Goal: Task Accomplishment & Management: Complete application form

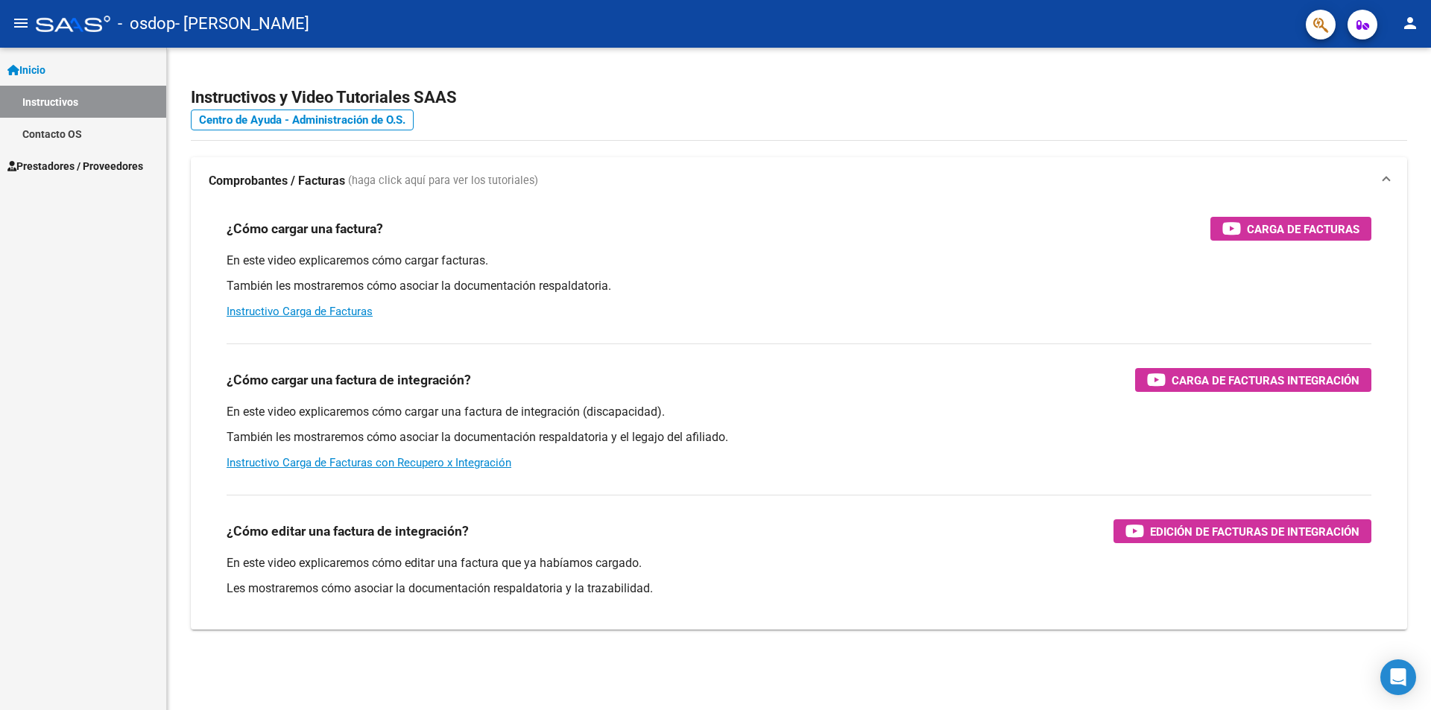
click at [127, 165] on span "Prestadores / Proveedores" at bounding box center [75, 166] width 136 height 16
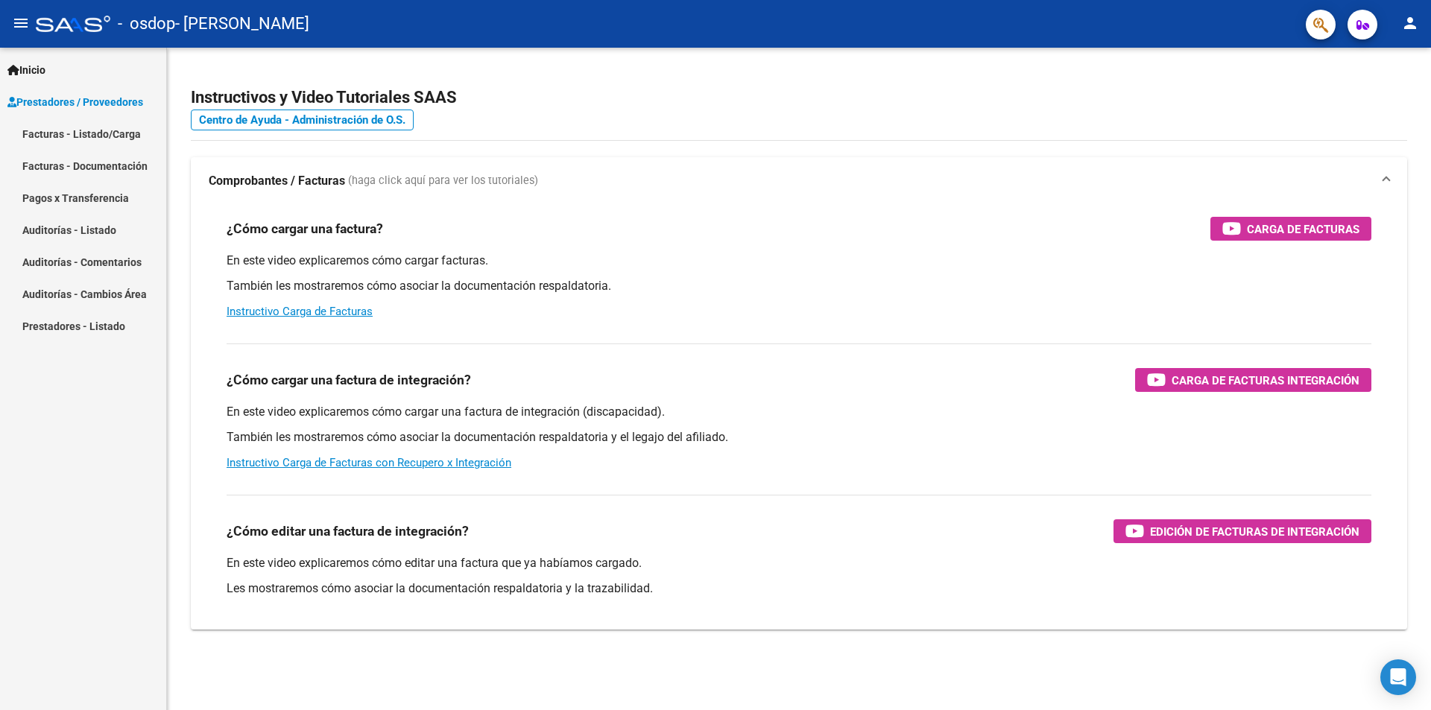
click at [109, 132] on link "Facturas - Listado/Carga" at bounding box center [83, 134] width 166 height 32
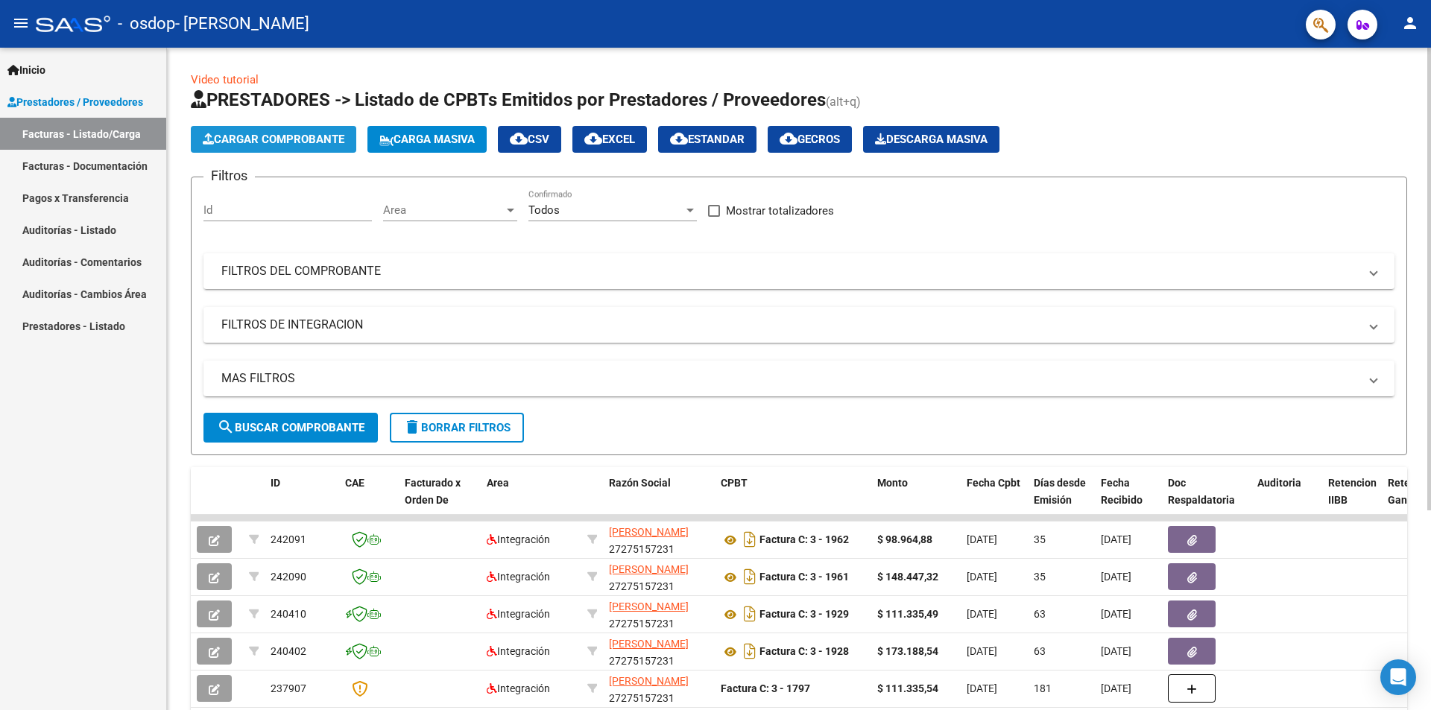
click at [303, 136] on span "Cargar Comprobante" at bounding box center [274, 139] width 142 height 13
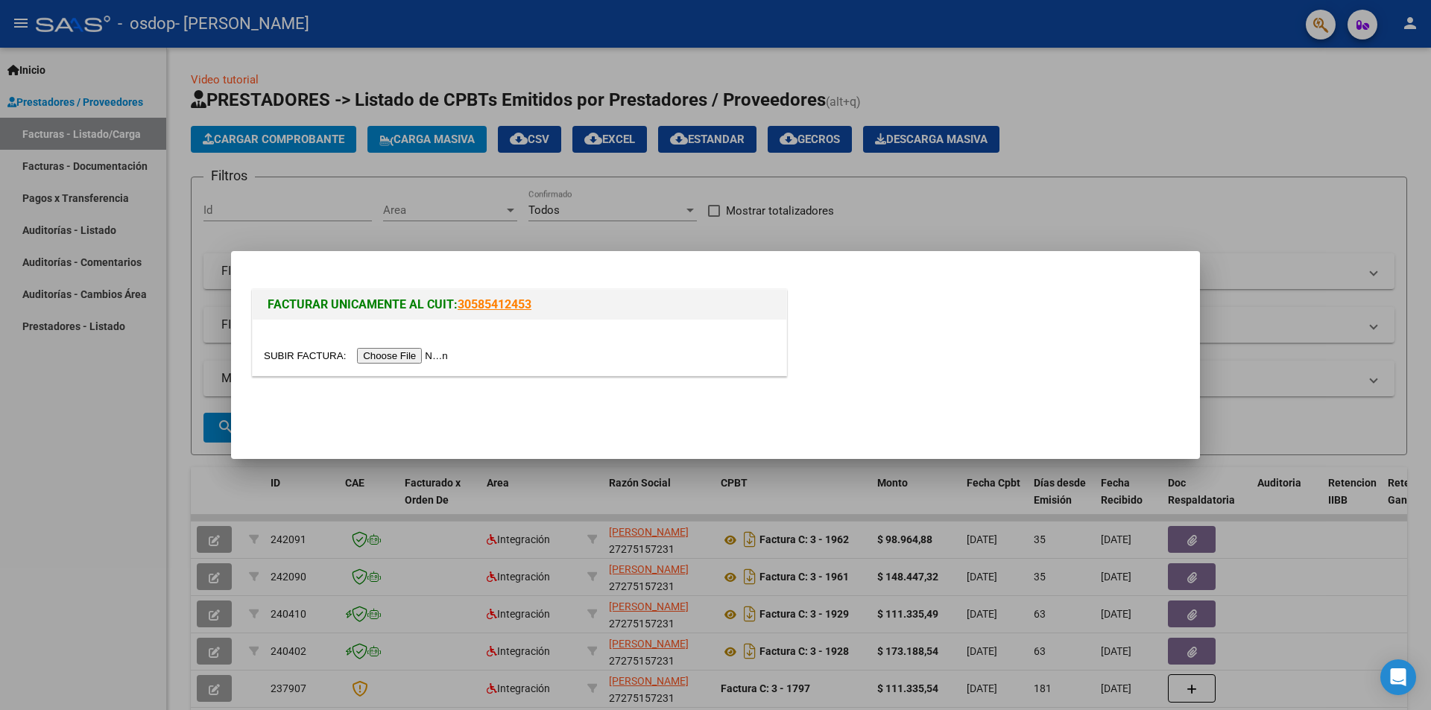
click at [410, 355] on input "file" at bounding box center [358, 356] width 189 height 16
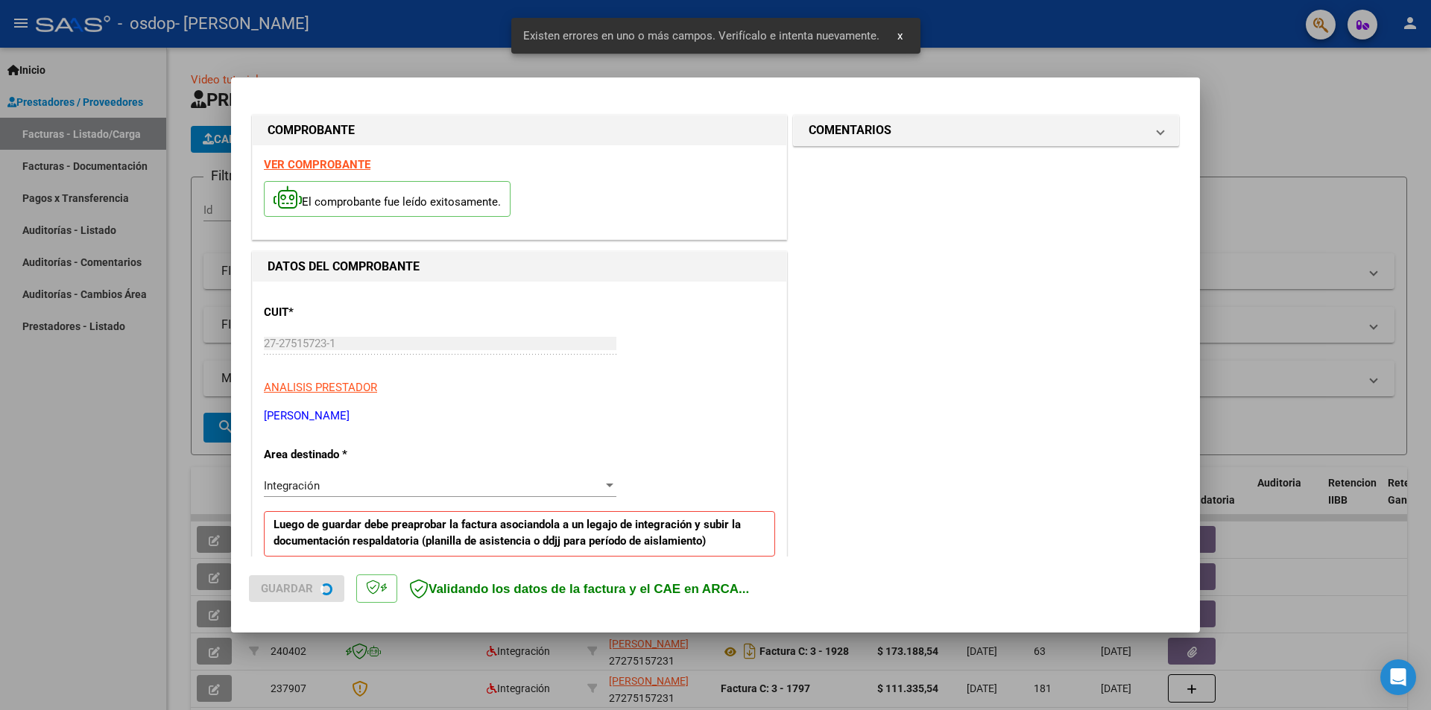
scroll to position [288, 0]
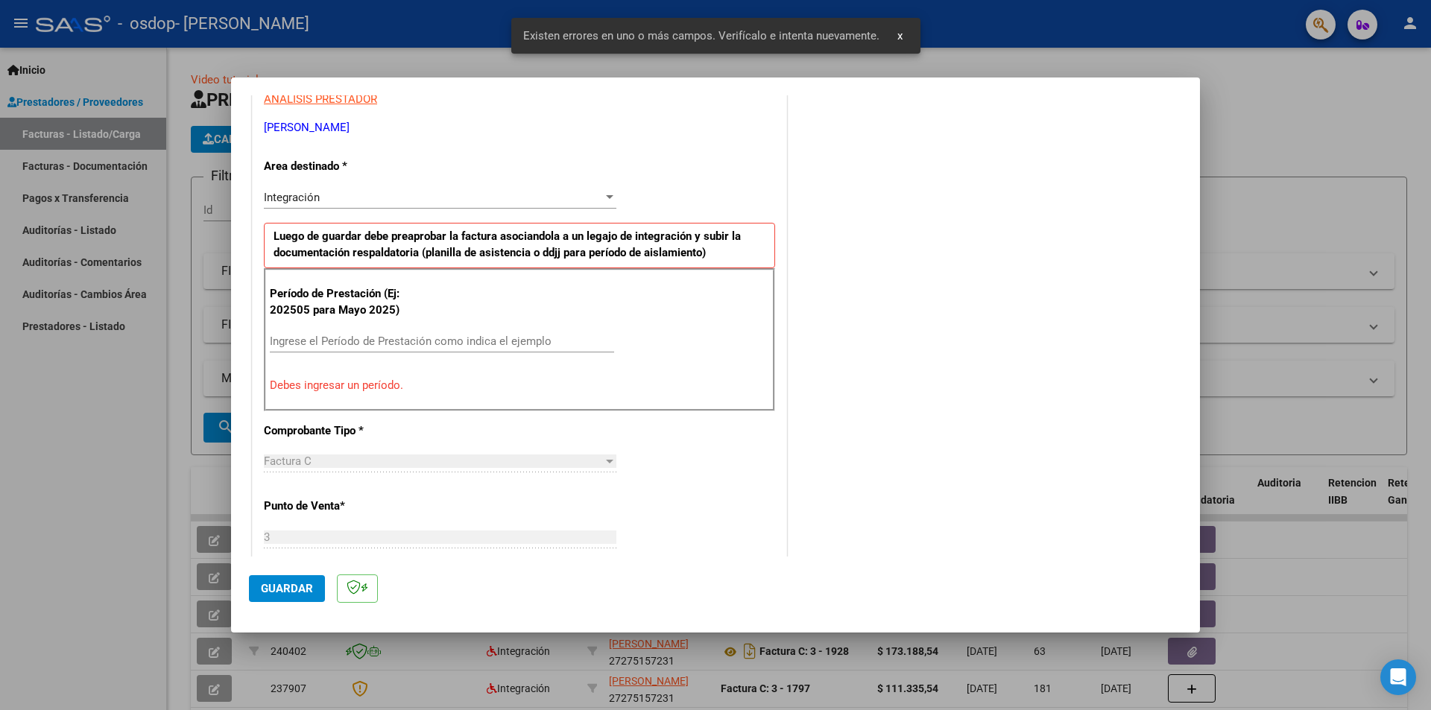
click at [355, 334] on div "Ingrese el Período de Prestación como indica el ejemplo" at bounding box center [442, 341] width 344 height 22
click at [358, 338] on input "Ingrese el Período de Prestación como indica el ejemplo" at bounding box center [442, 341] width 344 height 13
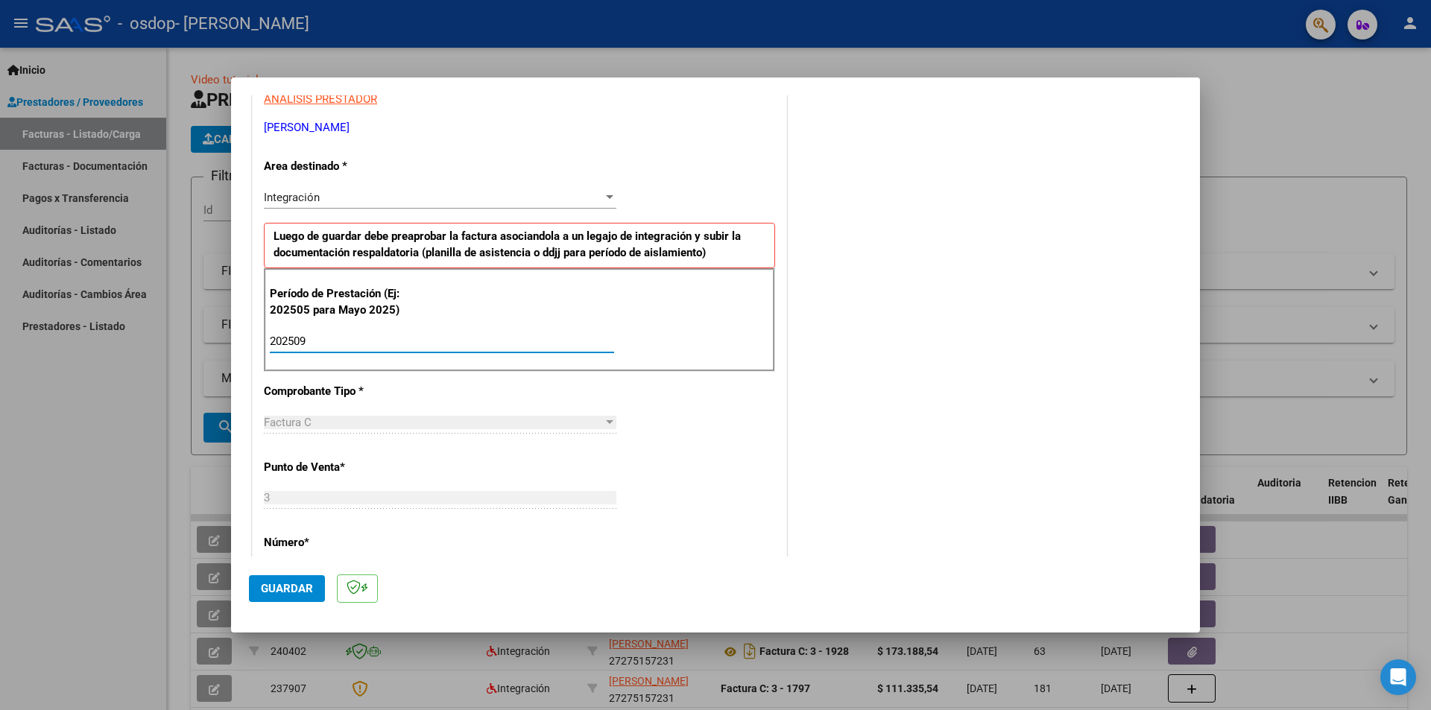
scroll to position [850, 0]
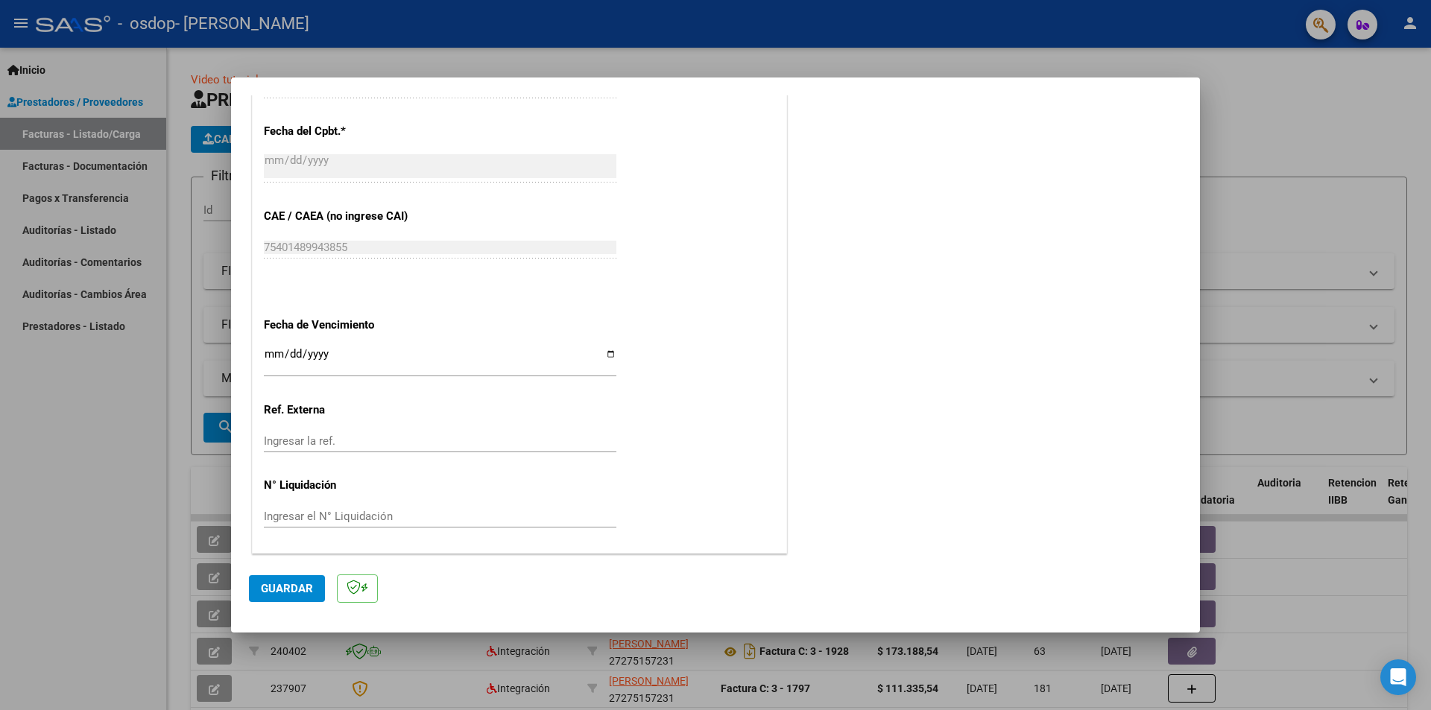
type input "202509"
click at [606, 354] on input "Ingresar la fecha" at bounding box center [440, 360] width 352 height 24
type input "[DATE]"
click at [297, 586] on span "Guardar" at bounding box center [287, 588] width 52 height 13
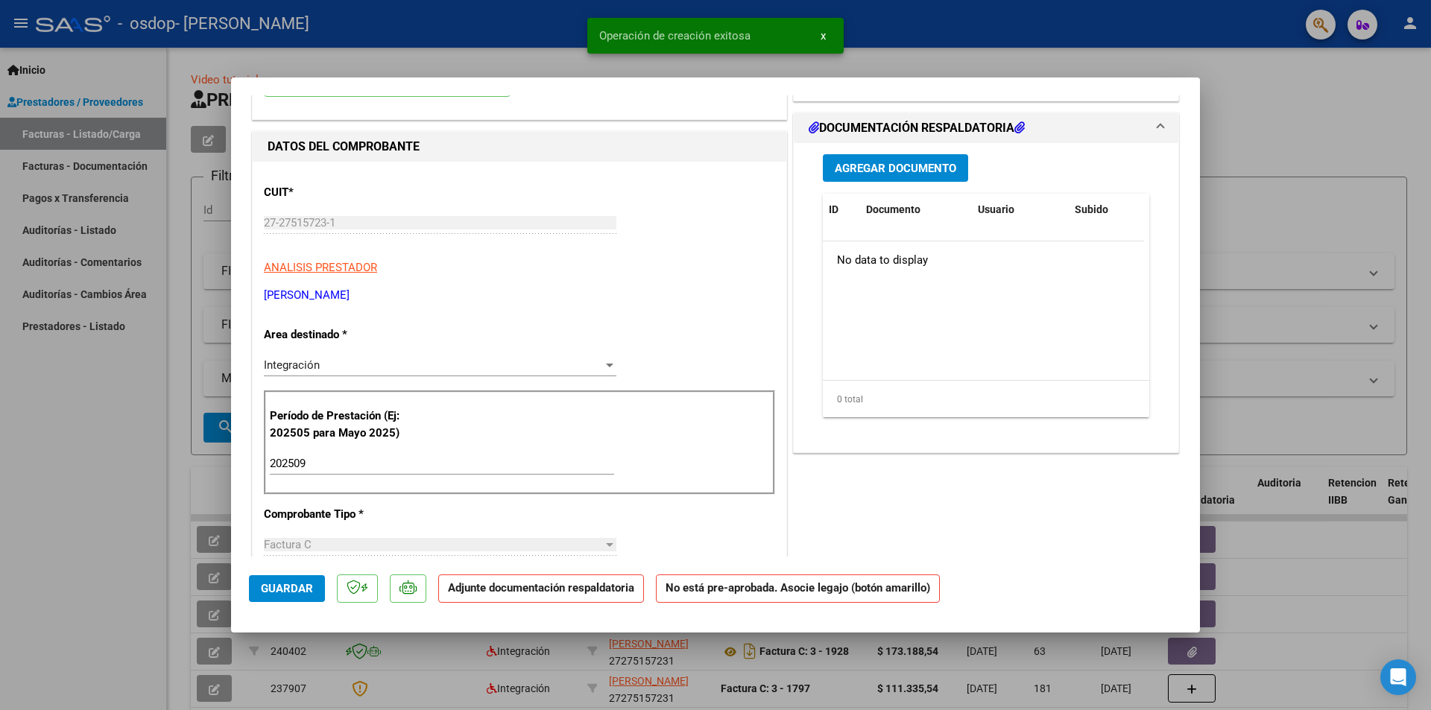
scroll to position [0, 0]
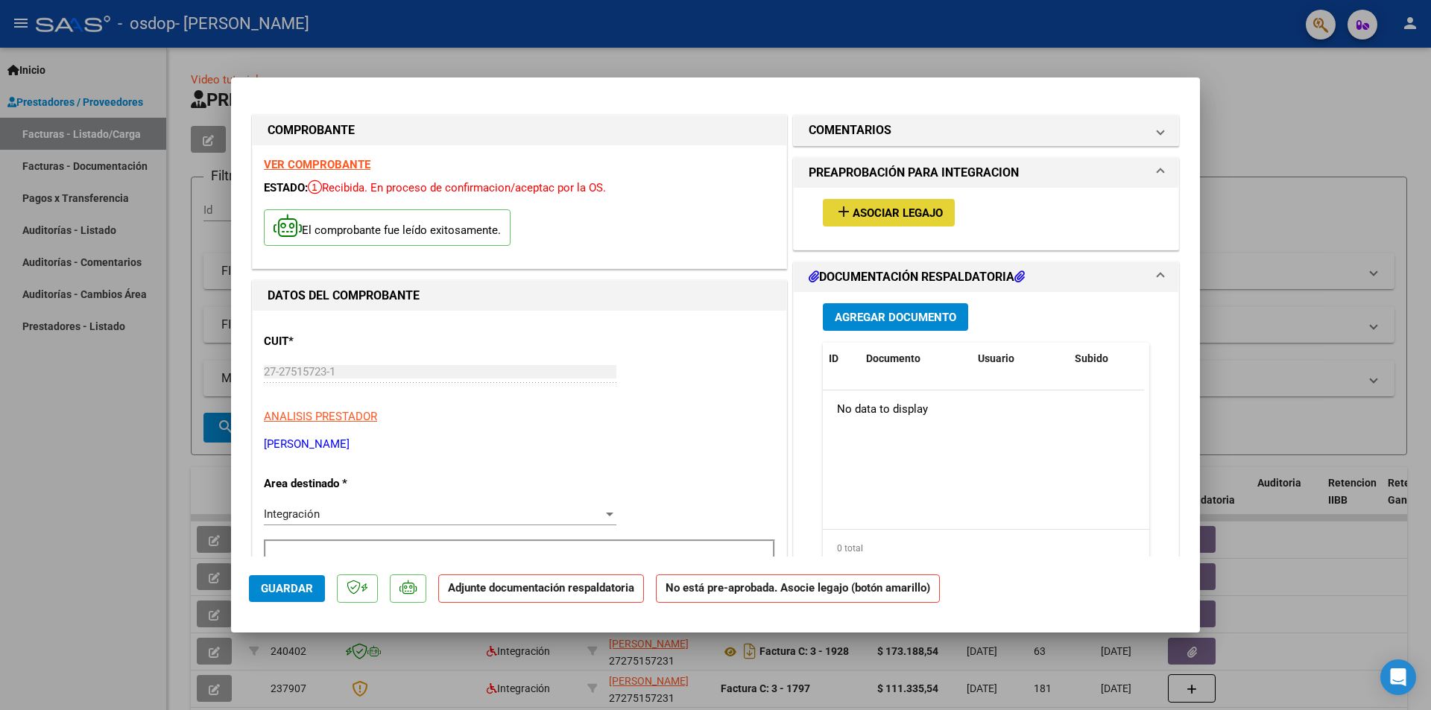
click at [865, 206] on span "Asociar Legajo" at bounding box center [897, 212] width 90 height 13
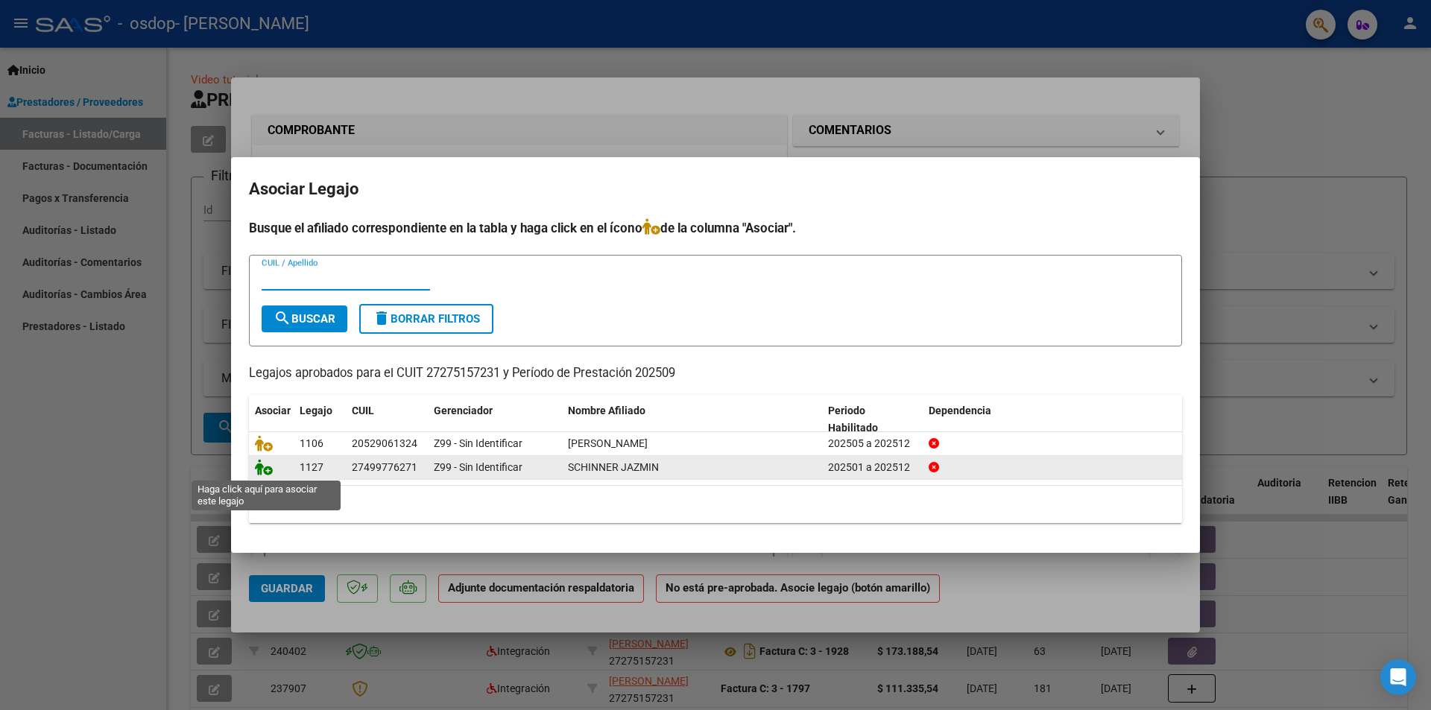
click at [265, 468] on icon at bounding box center [264, 467] width 18 height 16
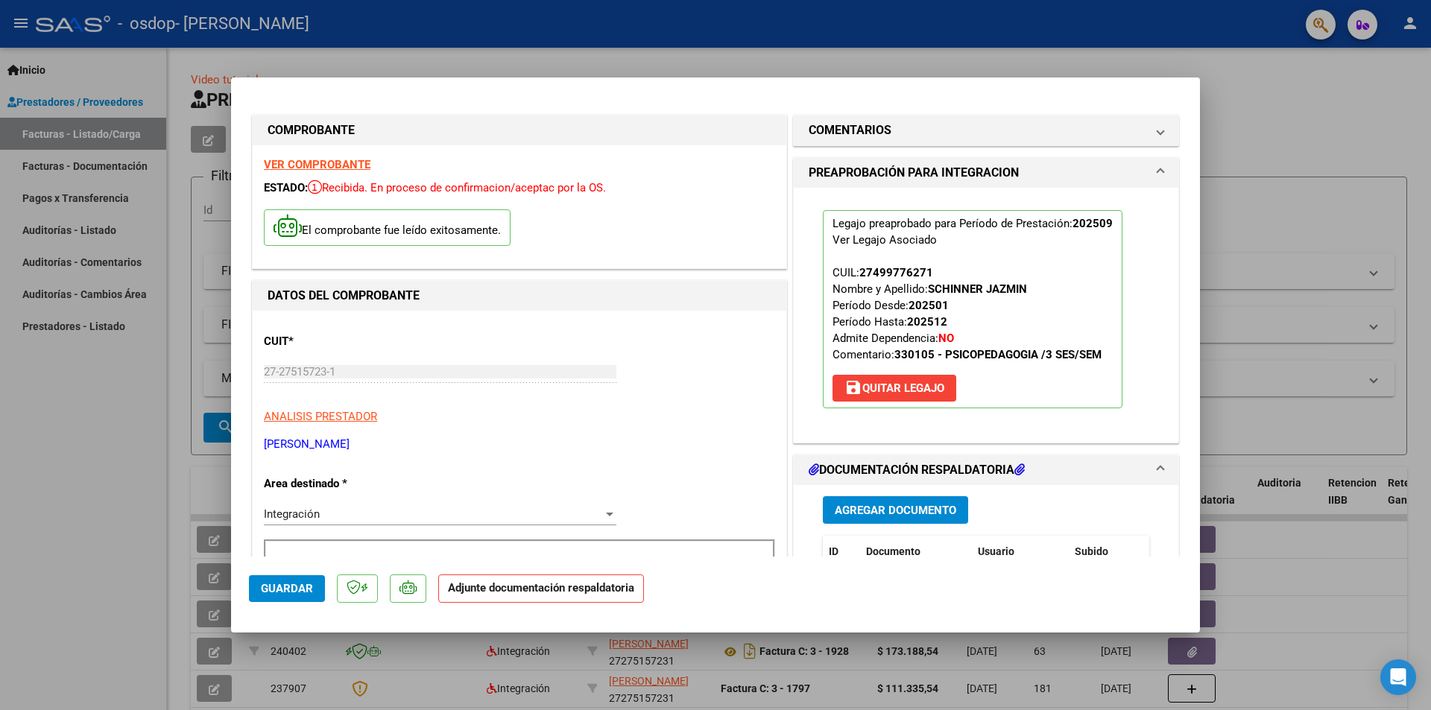
click at [927, 510] on span "Agregar Documento" at bounding box center [894, 510] width 121 height 13
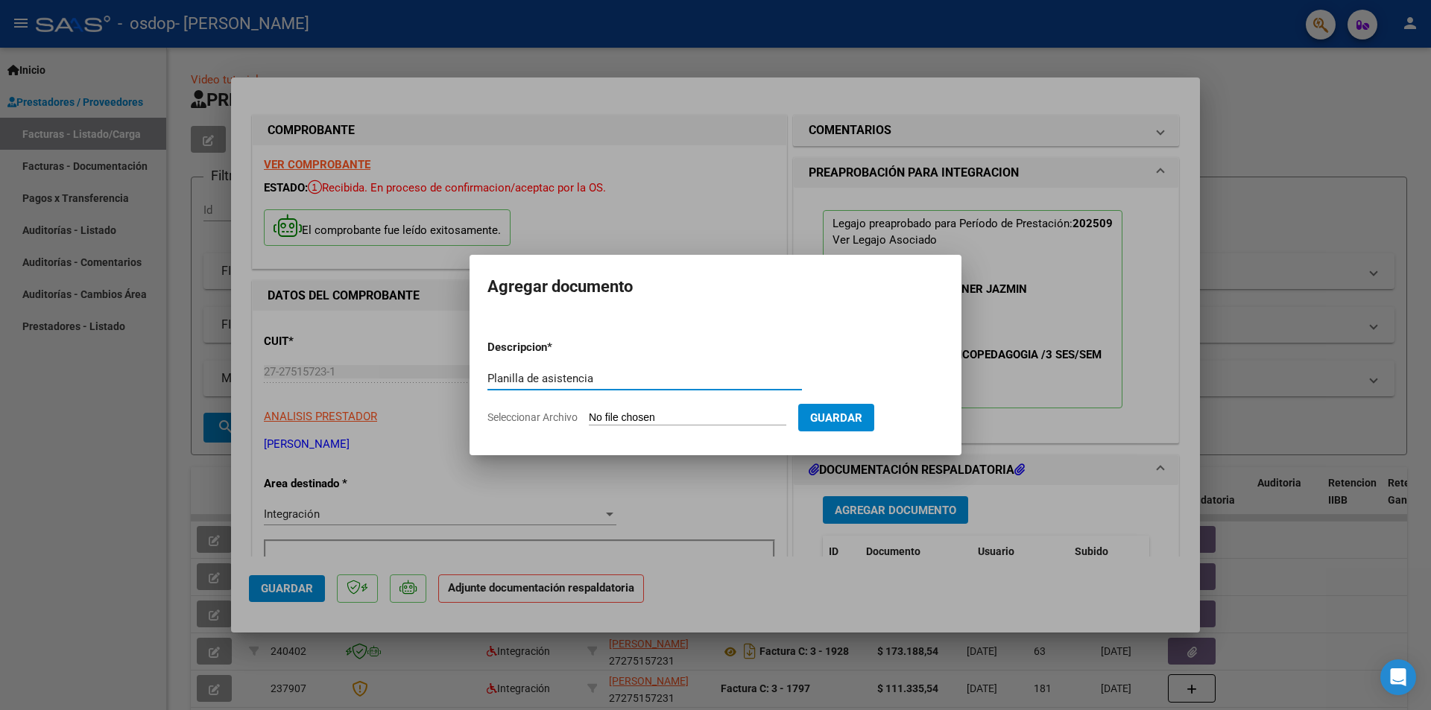
type input "Planilla de asistencia"
click at [712, 417] on input "Seleccionar Archivo" at bounding box center [687, 418] width 197 height 14
type input "C:\fakepath\SCHINNER ASISTENCIA PSP.pdf"
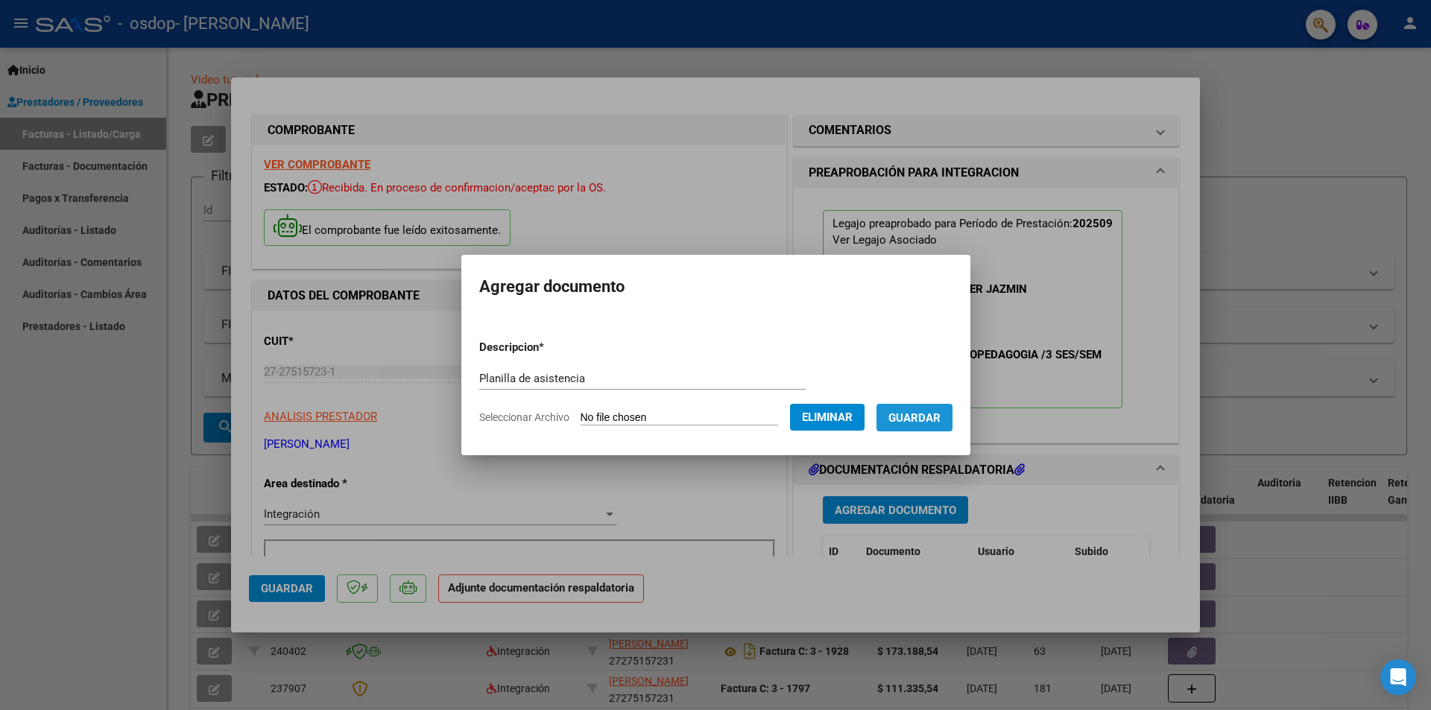
click at [940, 413] on span "Guardar" at bounding box center [914, 417] width 52 height 13
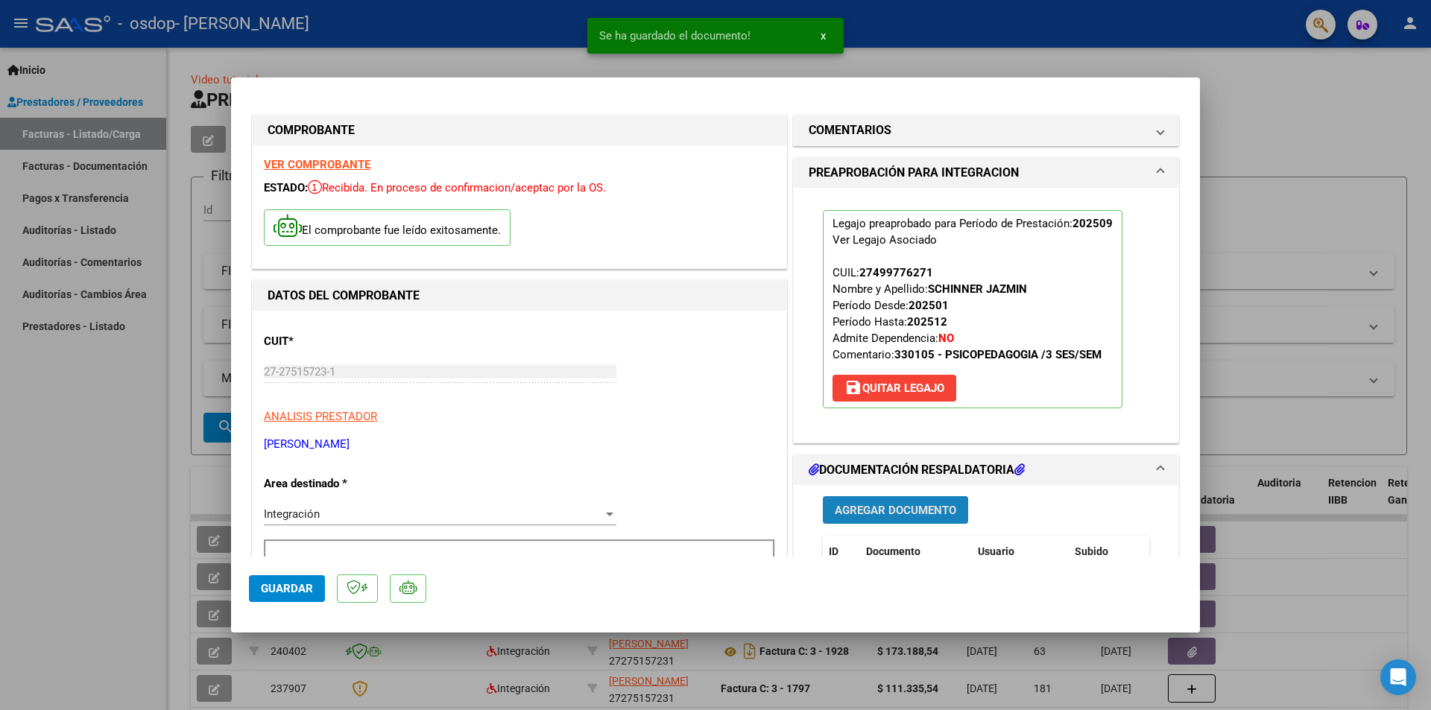
click at [885, 503] on span "Agregar Documento" at bounding box center [894, 509] width 121 height 13
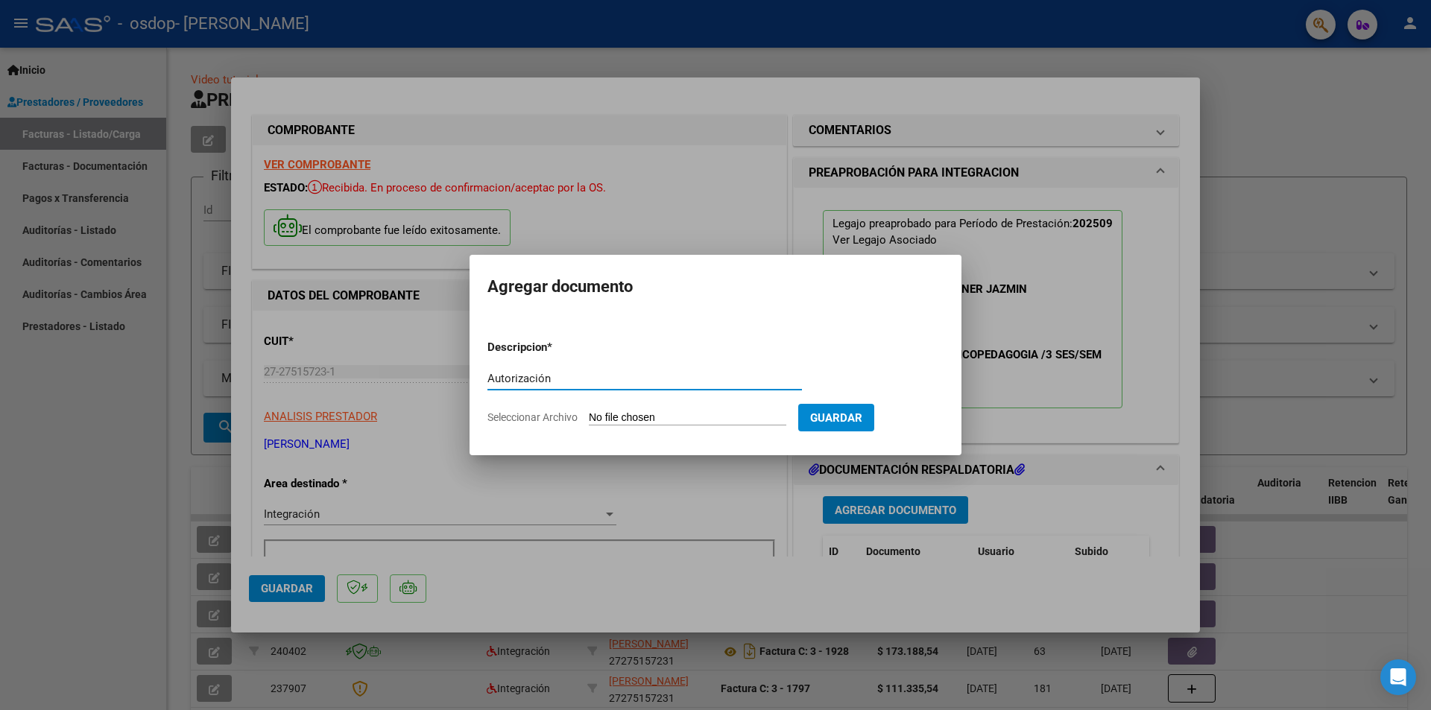
type input "Autorización"
click at [677, 418] on input "Seleccionar Archivo" at bounding box center [687, 418] width 197 height 14
type input "C:\fakepath\SCHINNER AUTORIZACION.pdf"
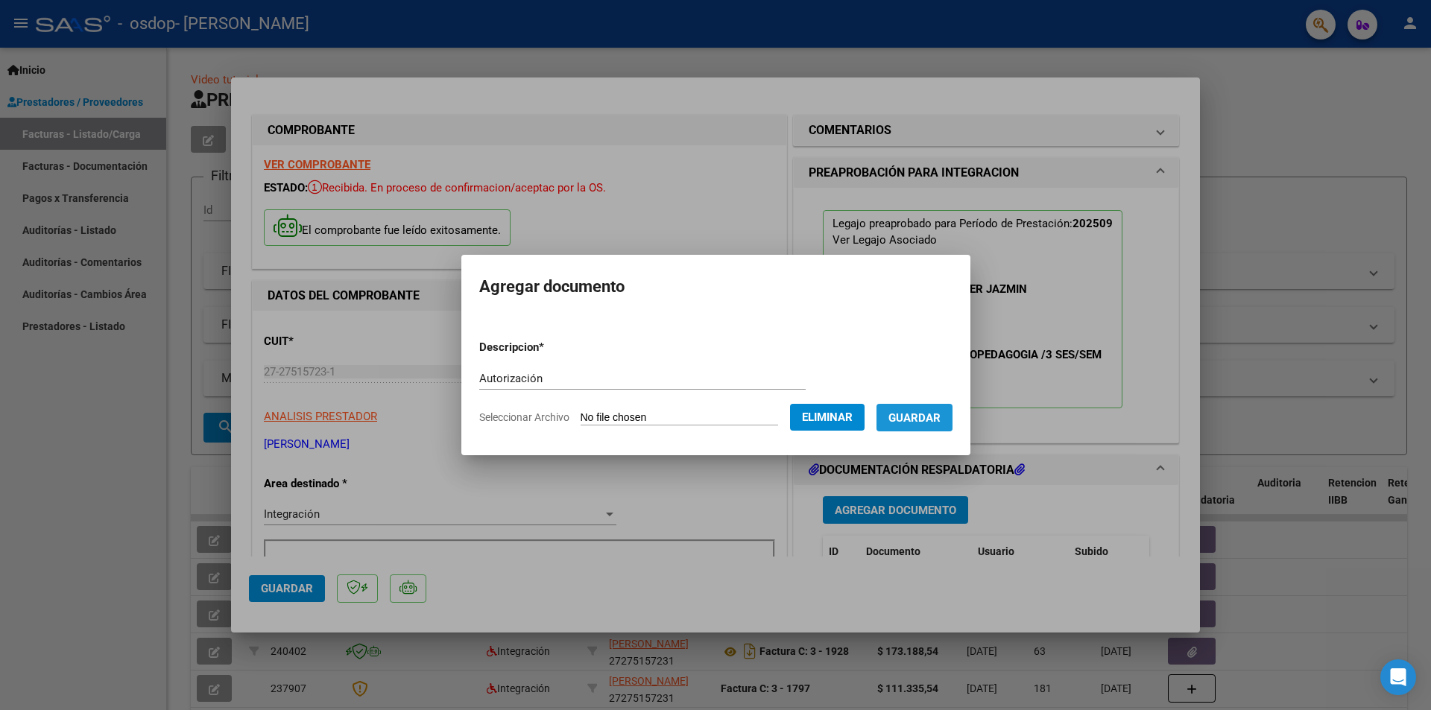
click at [940, 421] on span "Guardar" at bounding box center [914, 417] width 52 height 13
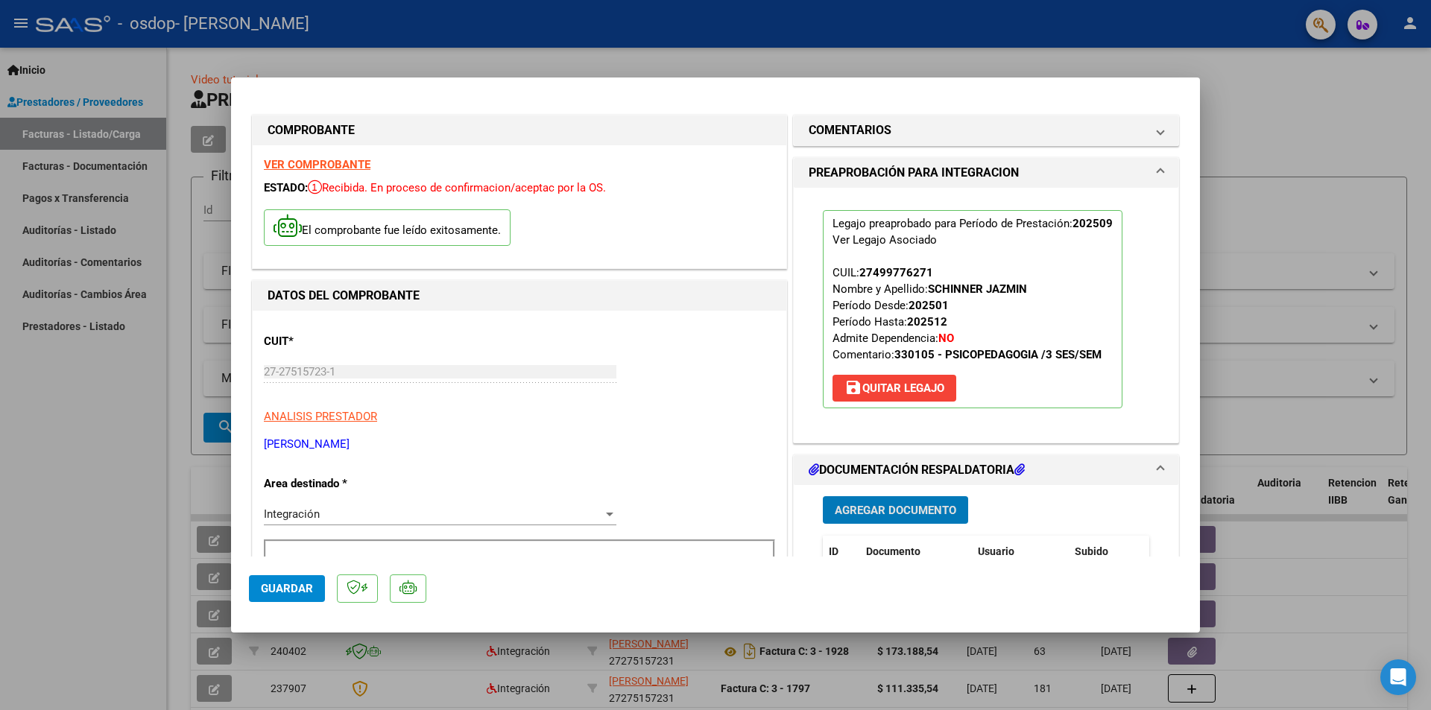
click at [307, 590] on span "Guardar" at bounding box center [287, 588] width 52 height 13
click at [1266, 135] on div at bounding box center [715, 355] width 1431 height 710
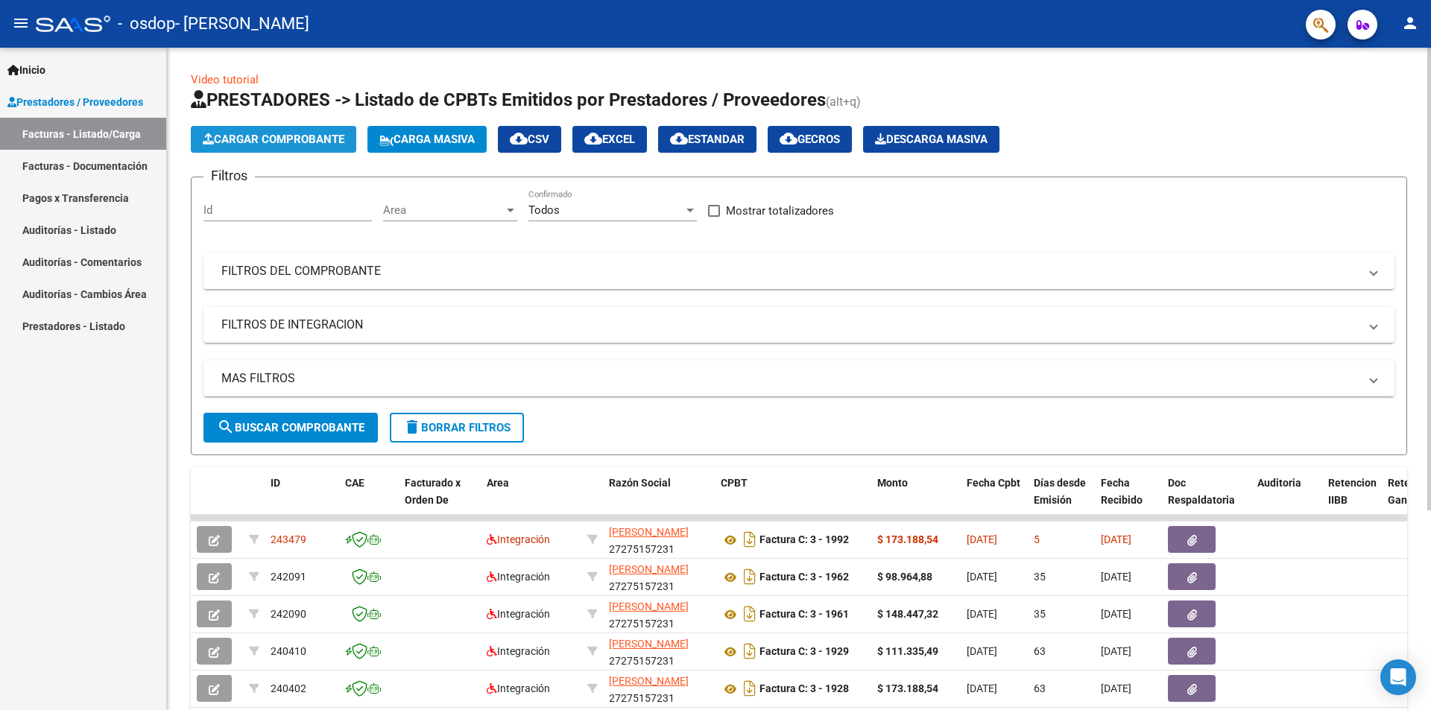
click at [285, 143] on span "Cargar Comprobante" at bounding box center [274, 139] width 142 height 13
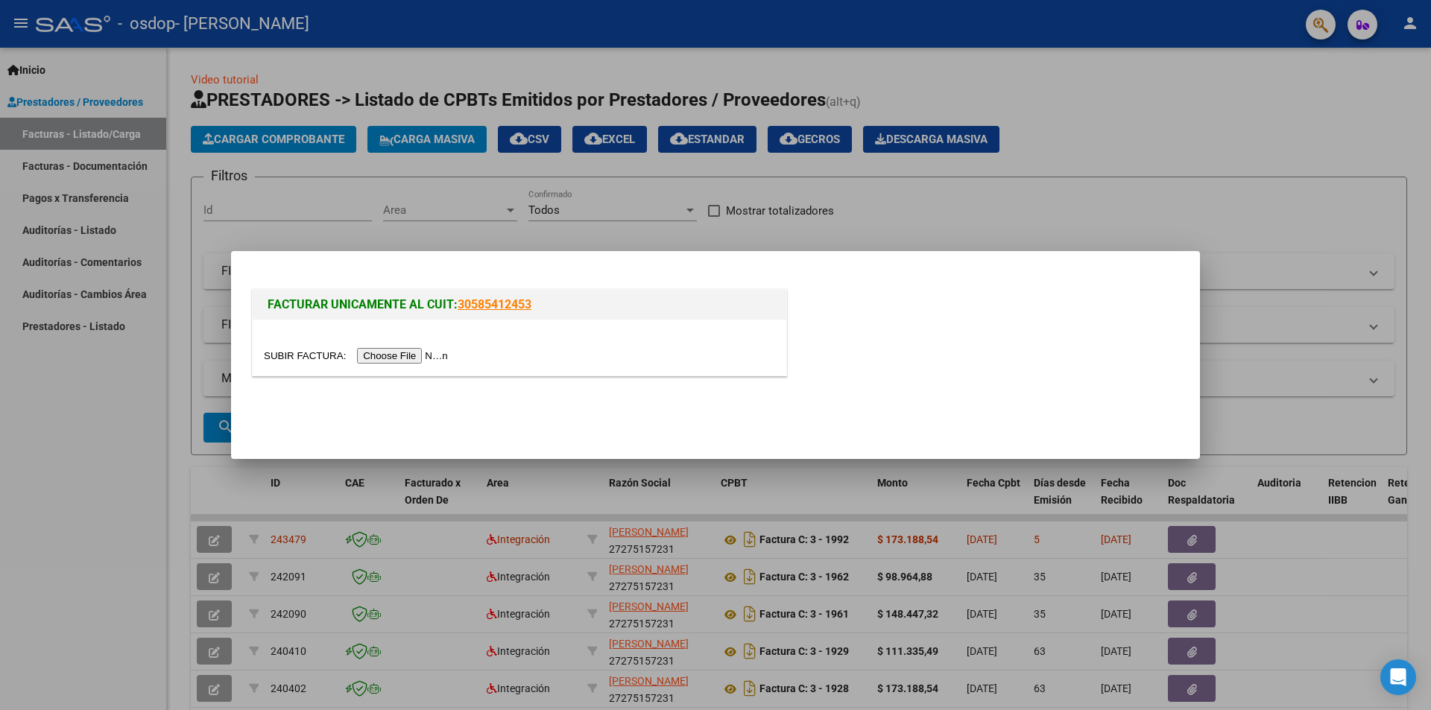
click at [394, 358] on input "file" at bounding box center [358, 356] width 189 height 16
click at [396, 353] on input "file" at bounding box center [358, 356] width 189 height 16
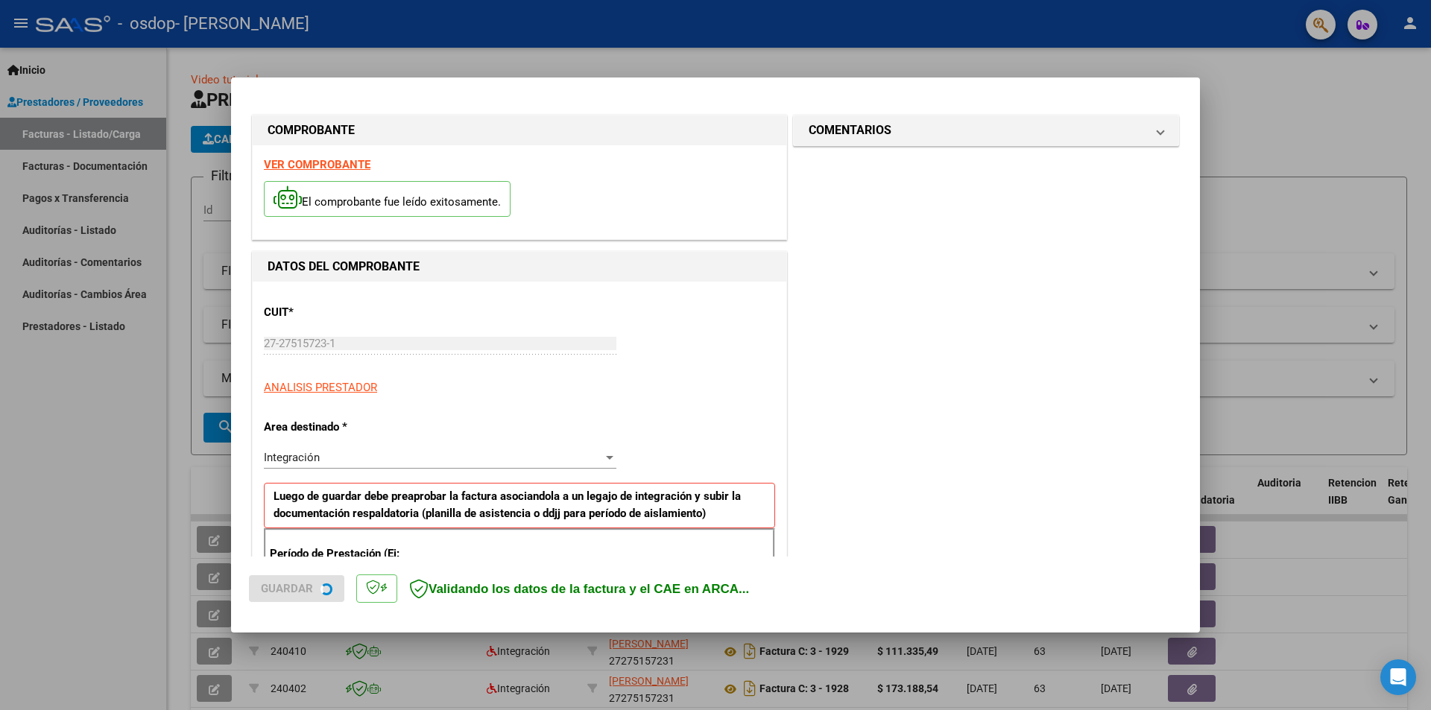
scroll to position [260, 0]
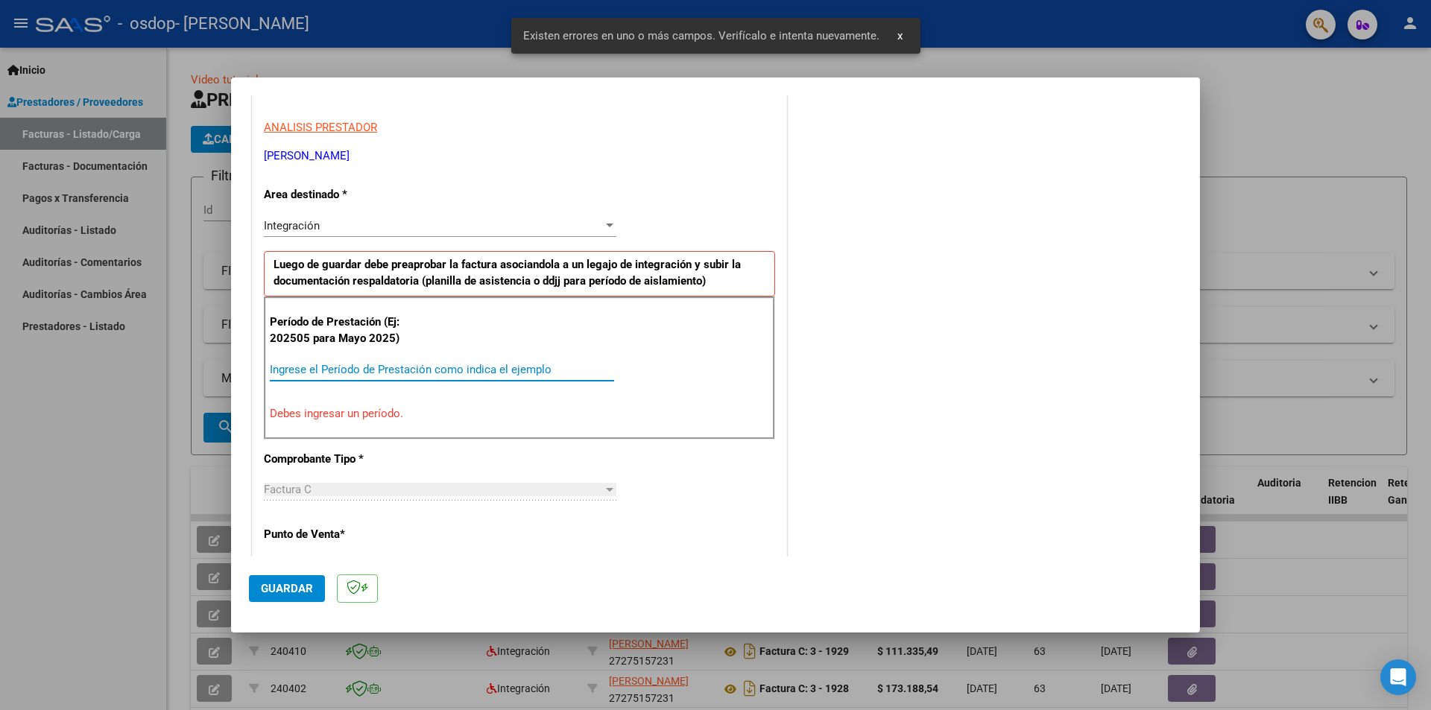
click at [396, 374] on input "Ingrese el Período de Prestación como indica el ejemplo" at bounding box center [442, 369] width 344 height 13
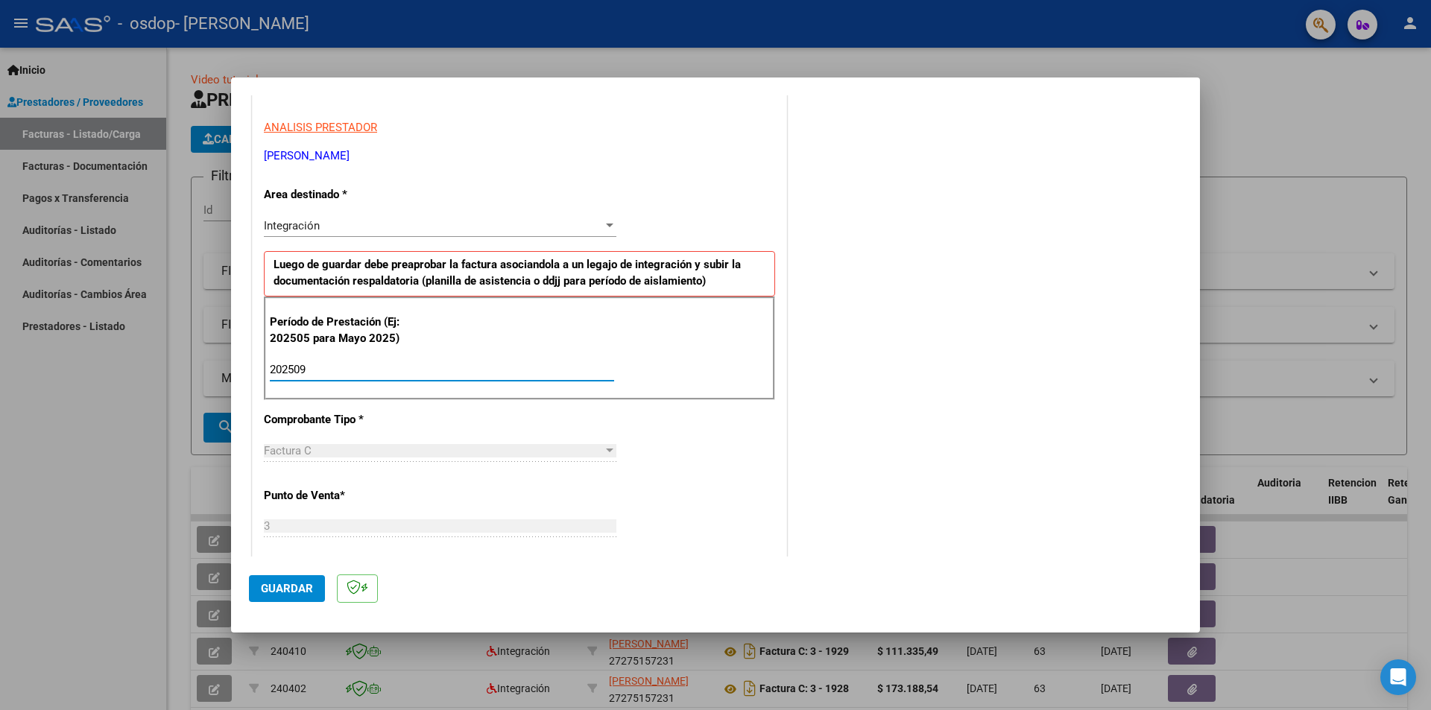
scroll to position [850, 0]
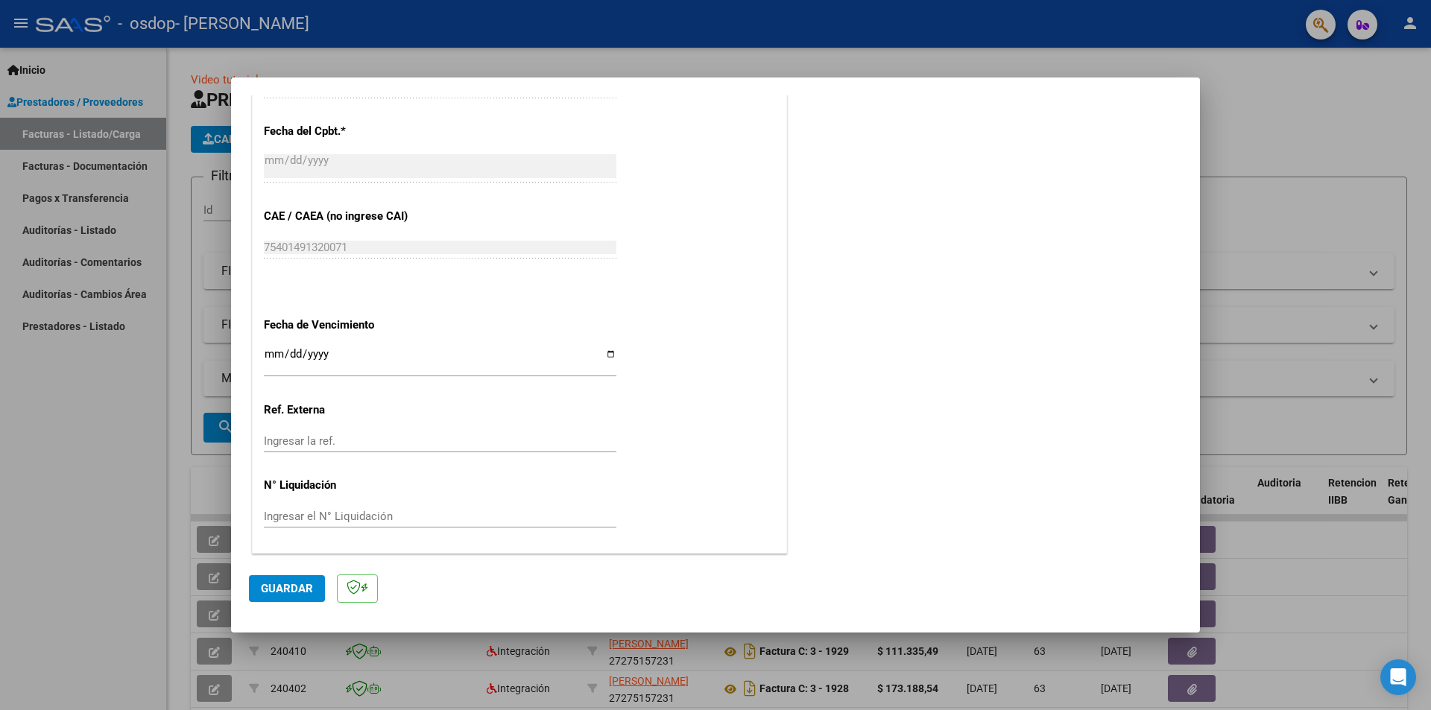
type input "202509"
click at [604, 353] on input "Ingresar la fecha" at bounding box center [440, 360] width 352 height 24
type input "[DATE]"
click at [274, 587] on span "Guardar" at bounding box center [287, 588] width 52 height 13
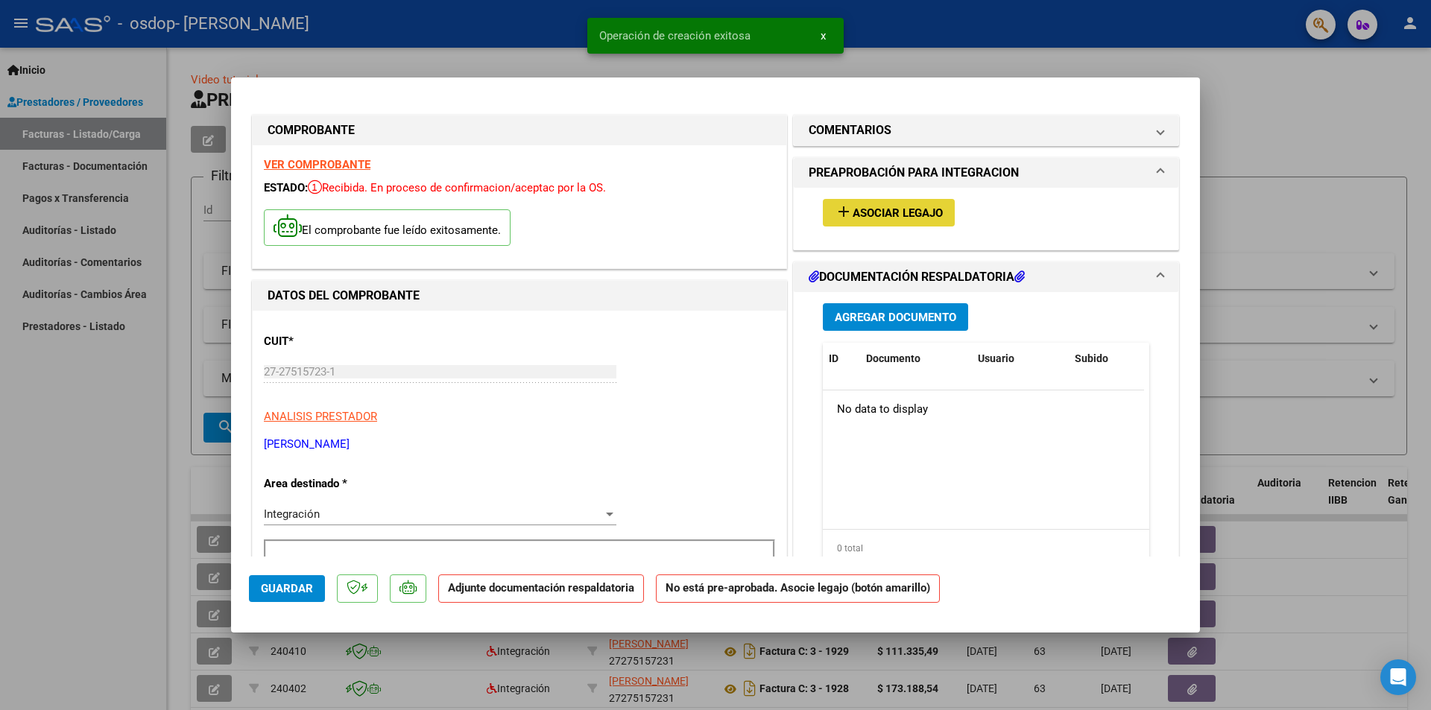
click at [920, 221] on button "add Asociar Legajo" at bounding box center [889, 213] width 132 height 28
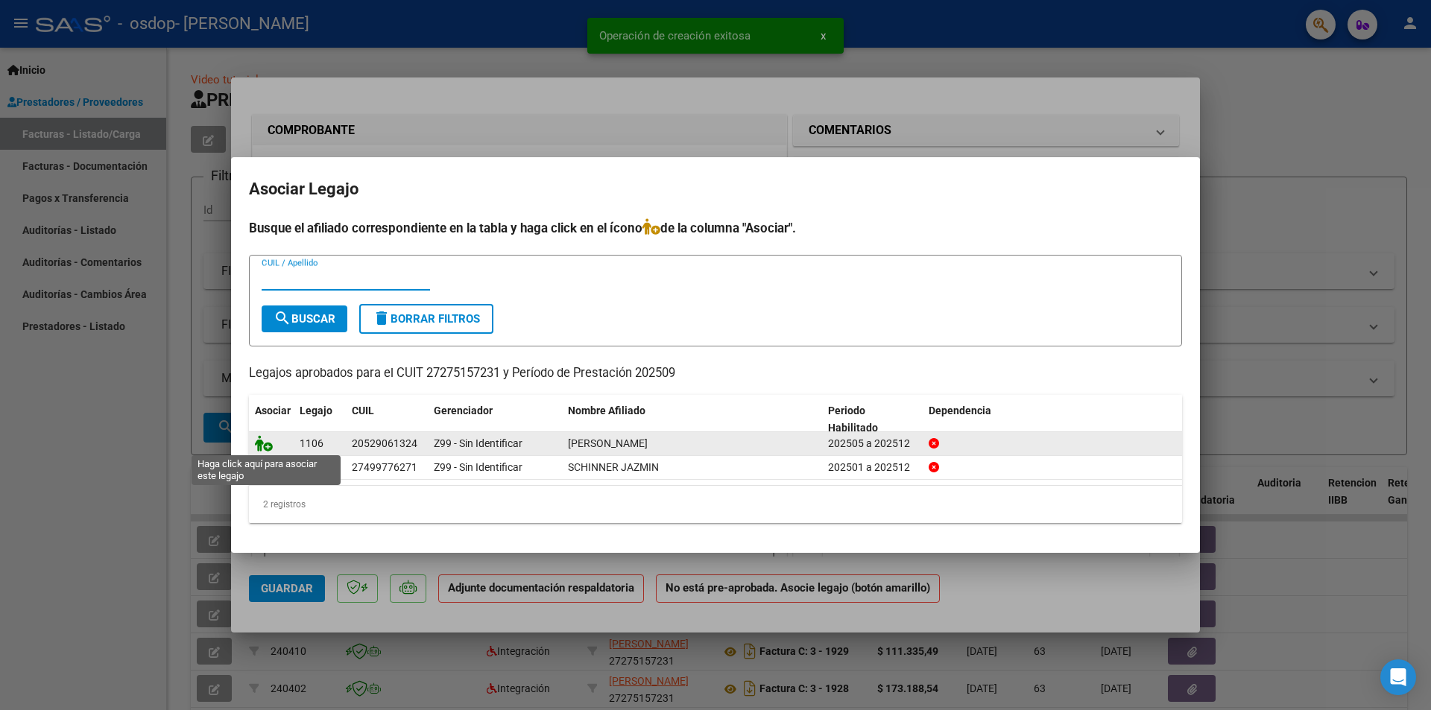
click at [262, 446] on icon at bounding box center [264, 443] width 18 height 16
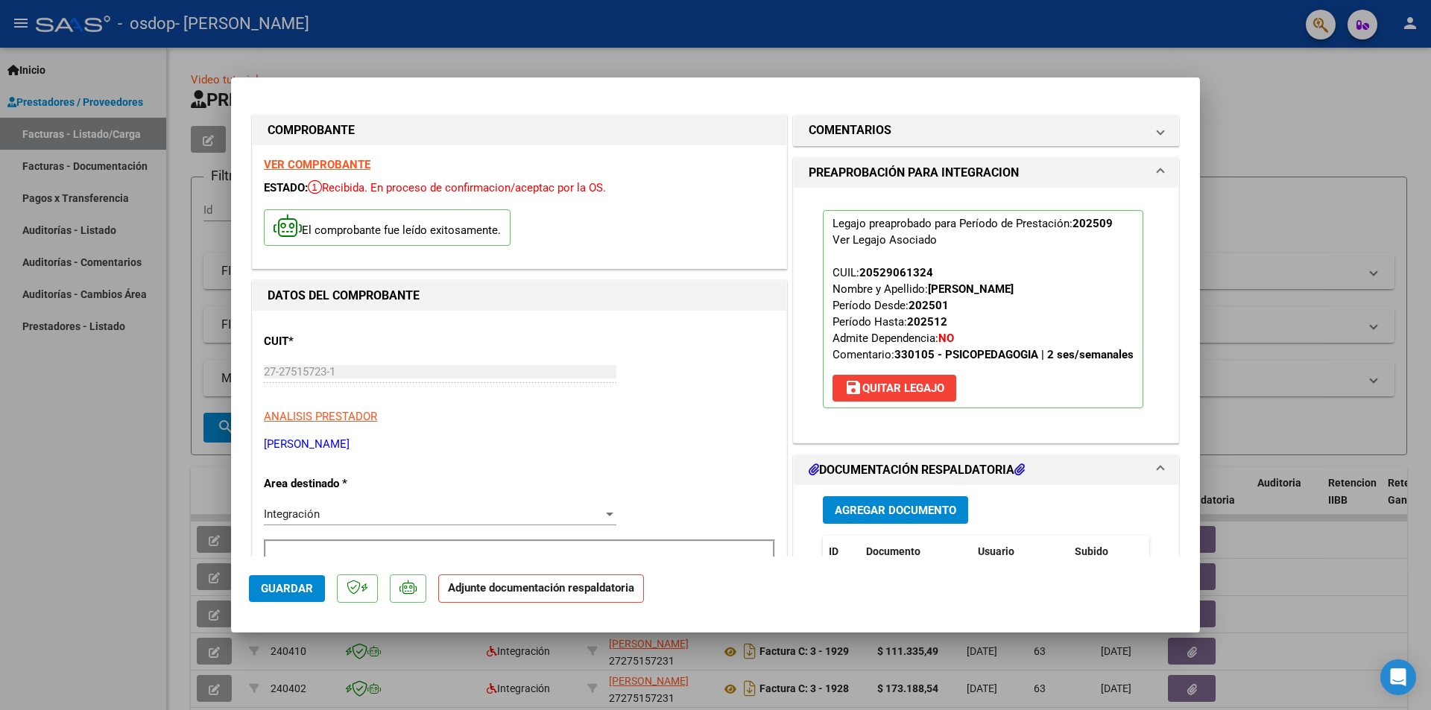
click at [911, 511] on span "Agregar Documento" at bounding box center [894, 510] width 121 height 13
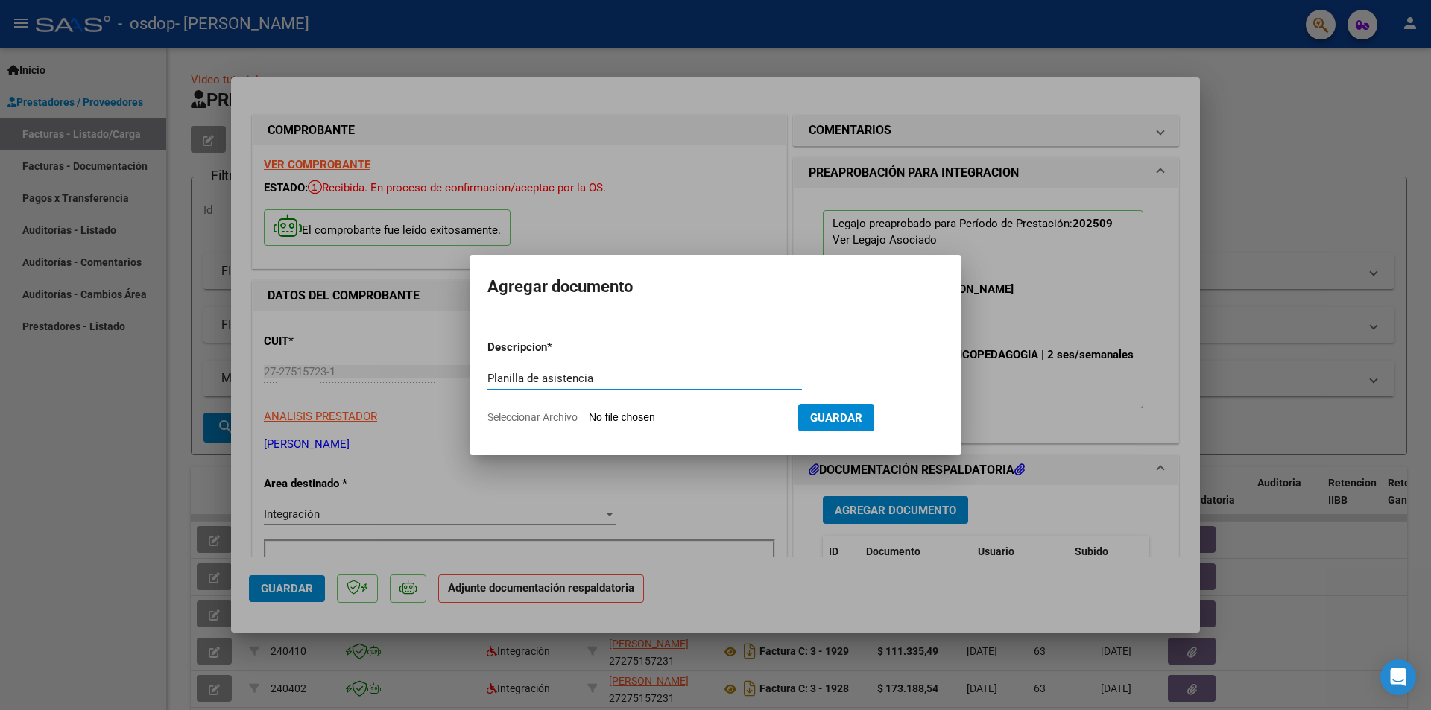
type input "Planilla de asistencia"
click at [677, 414] on input "Seleccionar Archivo" at bounding box center [687, 418] width 197 height 14
type input "C:\fakepath\MANSILLA ASISTENCIA PSP.pdf"
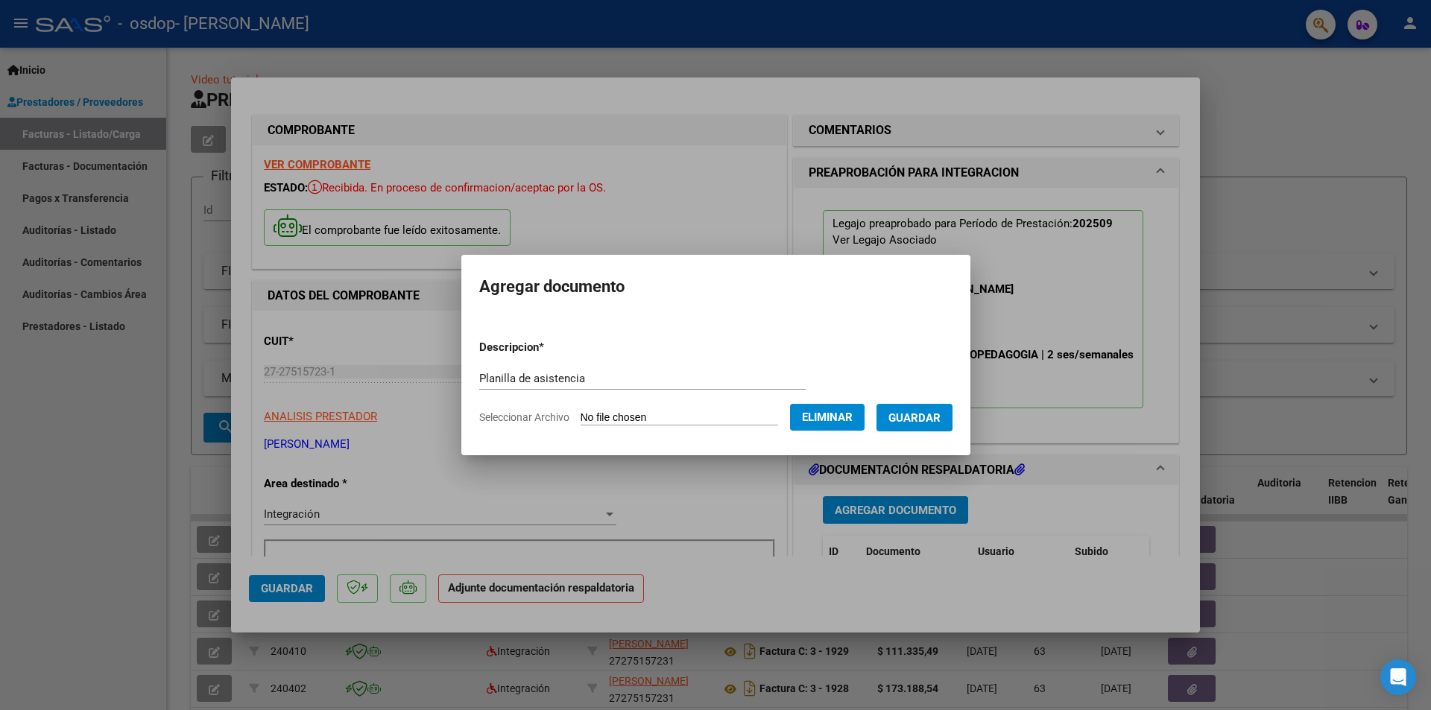
click at [936, 428] on button "Guardar" at bounding box center [914, 418] width 76 height 28
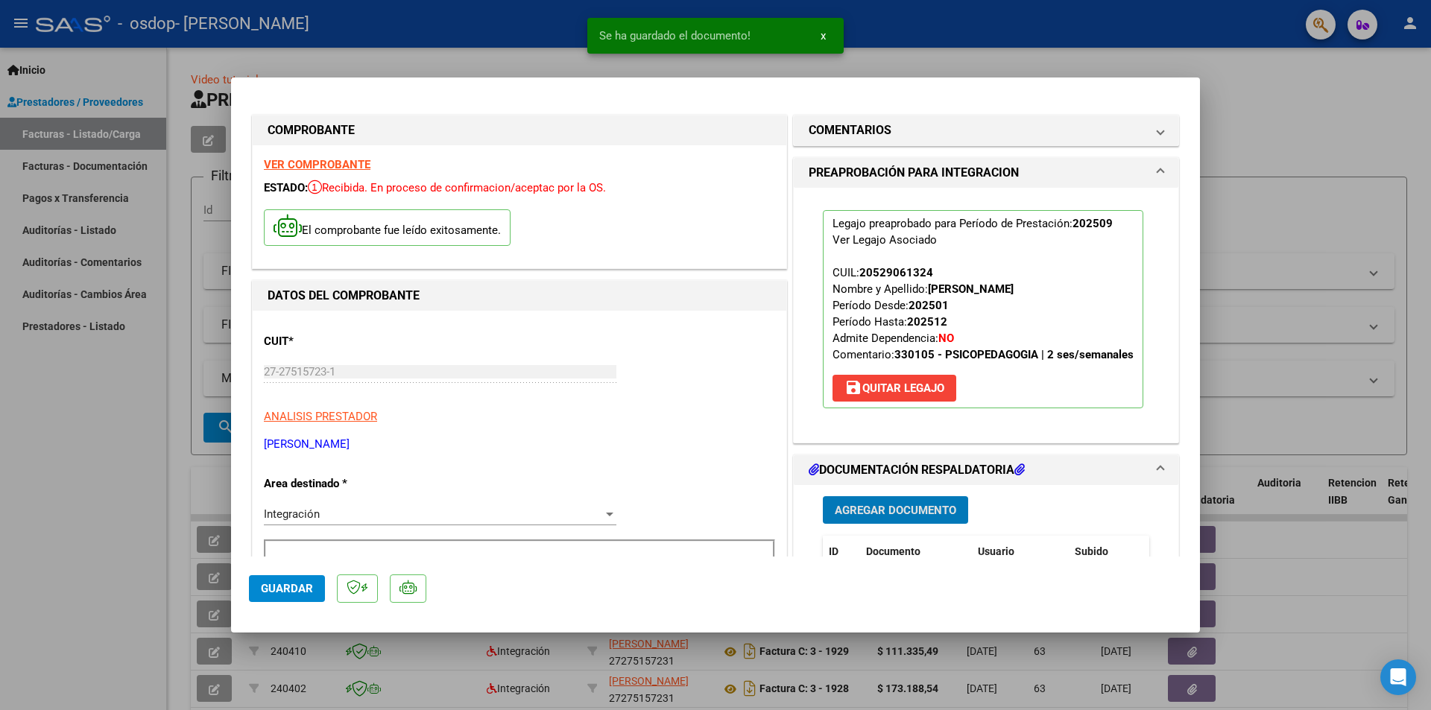
click at [921, 507] on span "Agregar Documento" at bounding box center [894, 510] width 121 height 13
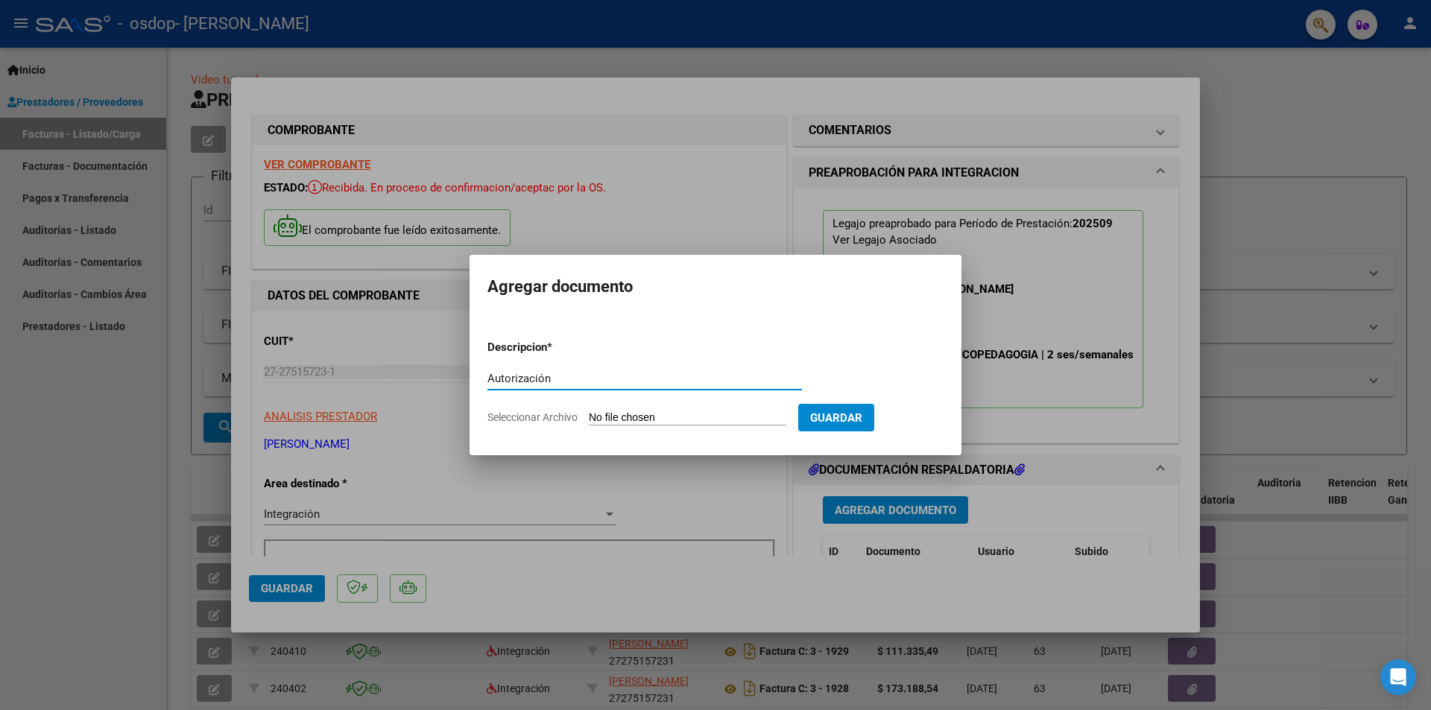
type input "Autorización"
click at [650, 419] on input "Seleccionar Archivo" at bounding box center [687, 418] width 197 height 14
type input "C:\fakepath\MANSILLA AUTORIZACION PSP.pdf"
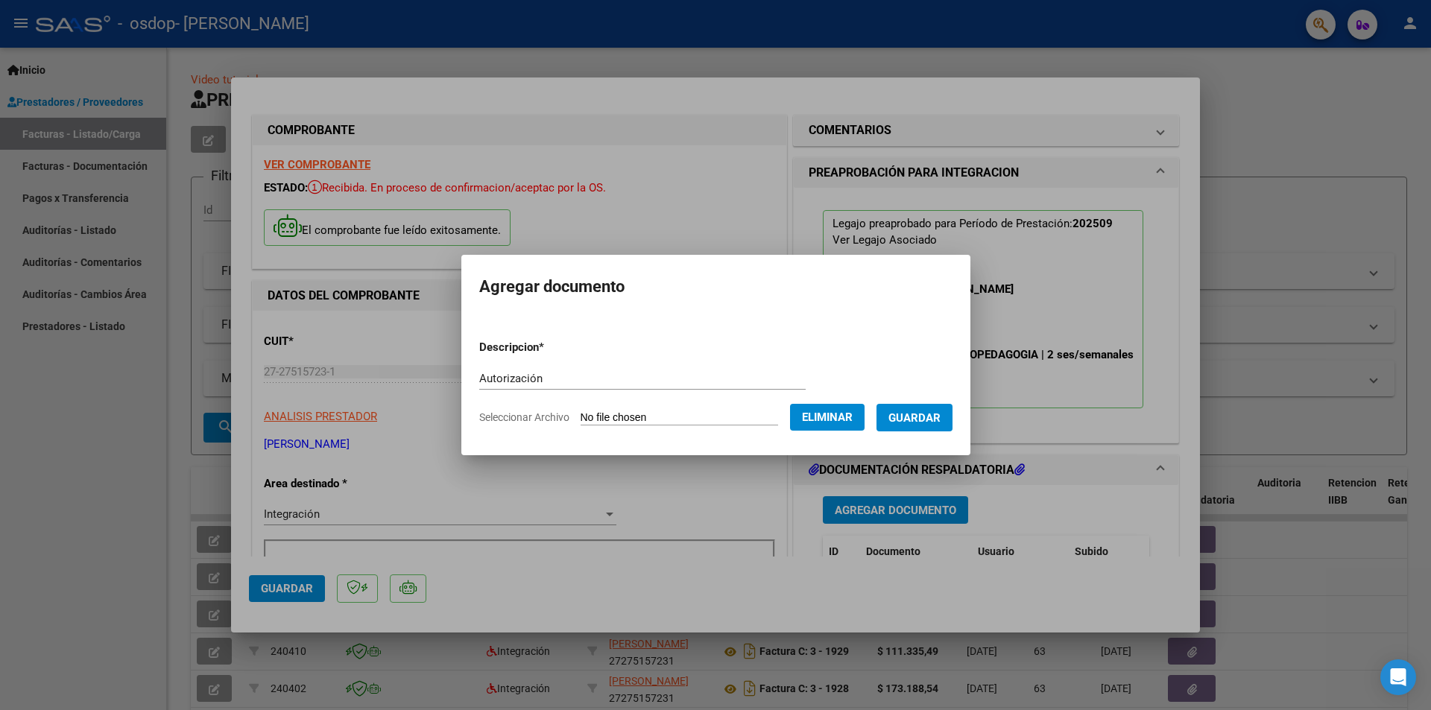
click at [940, 428] on button "Guardar" at bounding box center [914, 418] width 76 height 28
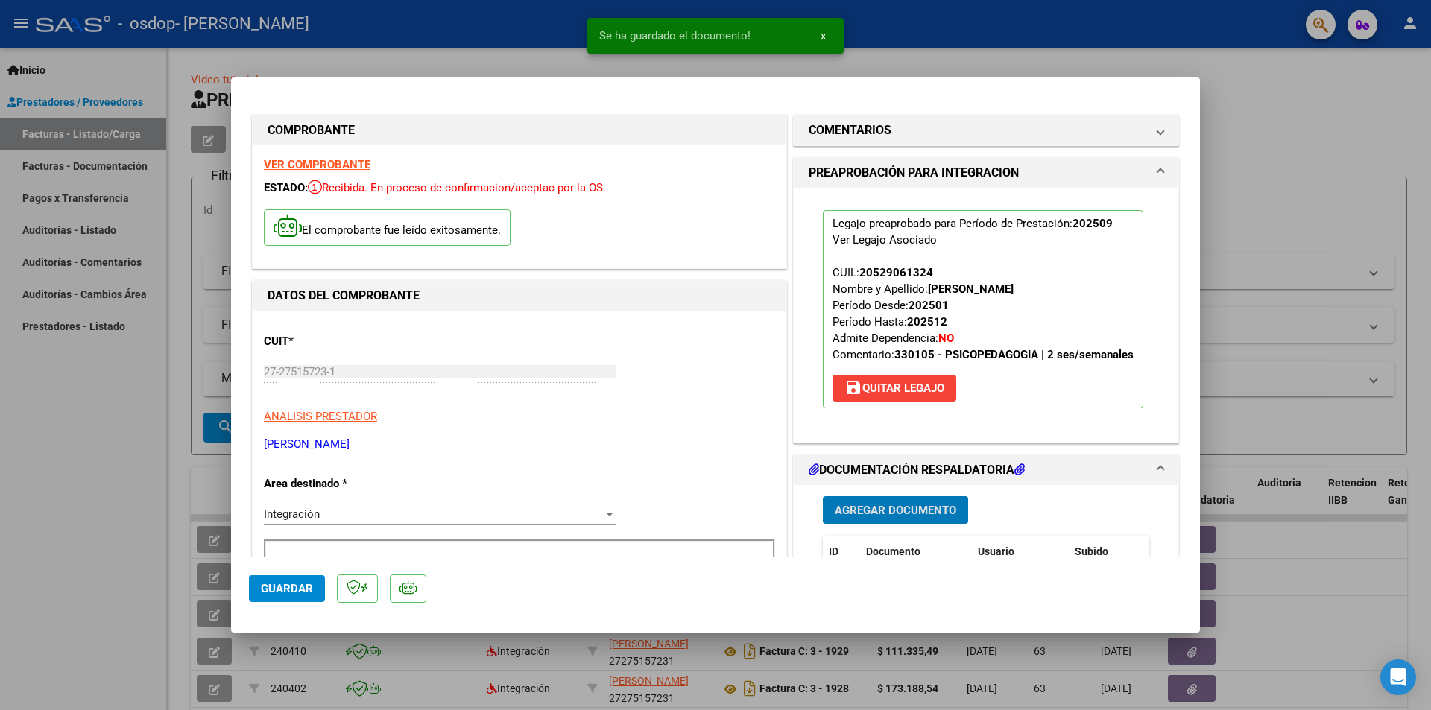
scroll to position [224, 0]
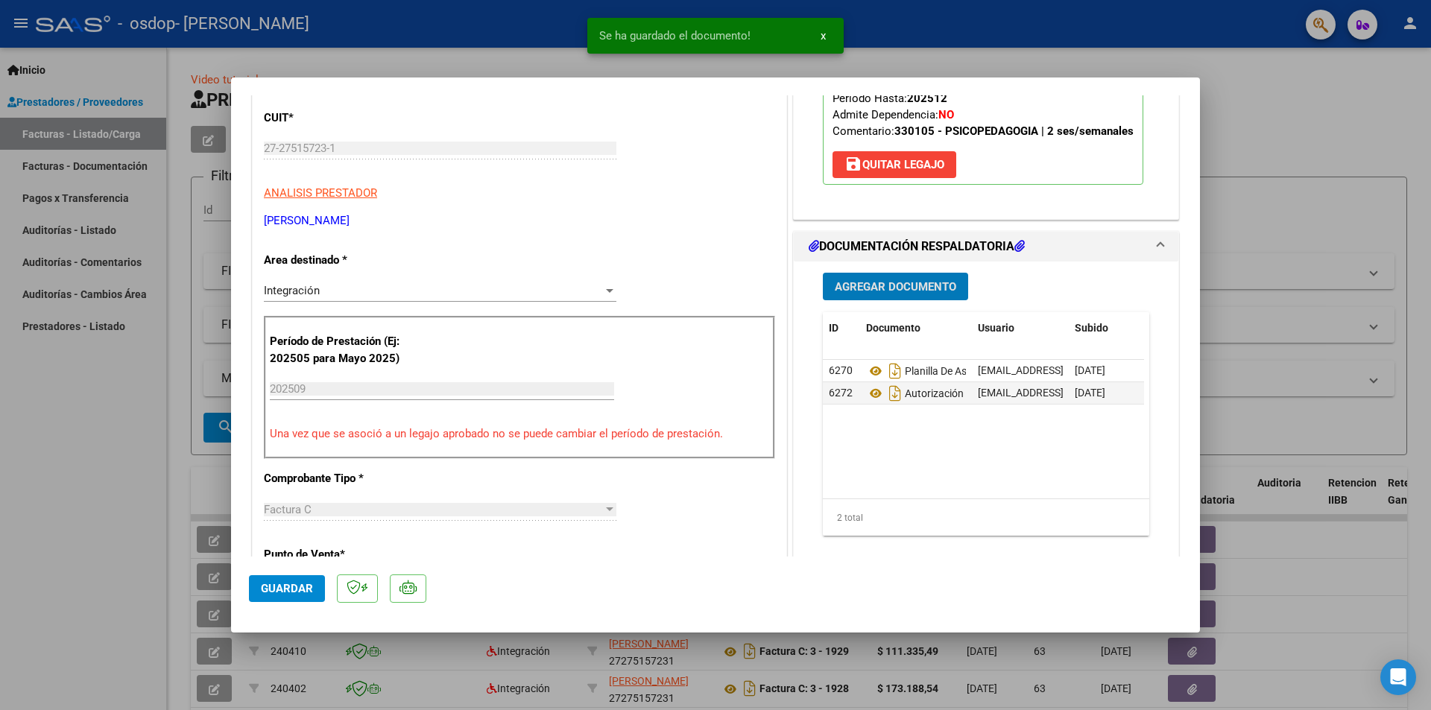
drag, startPoint x: 279, startPoint y: 586, endPoint x: 395, endPoint y: 557, distance: 119.3
click at [280, 586] on span "Guardar" at bounding box center [287, 588] width 52 height 13
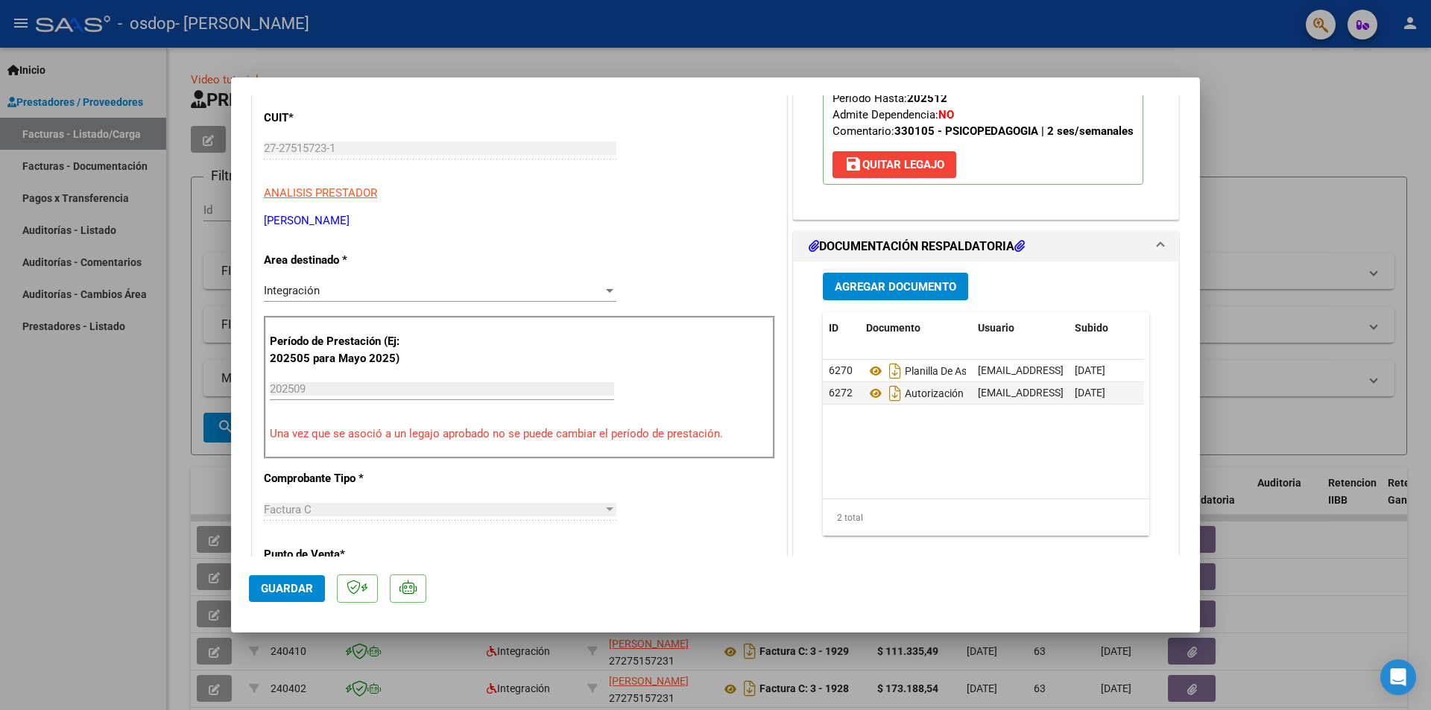
click at [1290, 244] on div at bounding box center [715, 355] width 1431 height 710
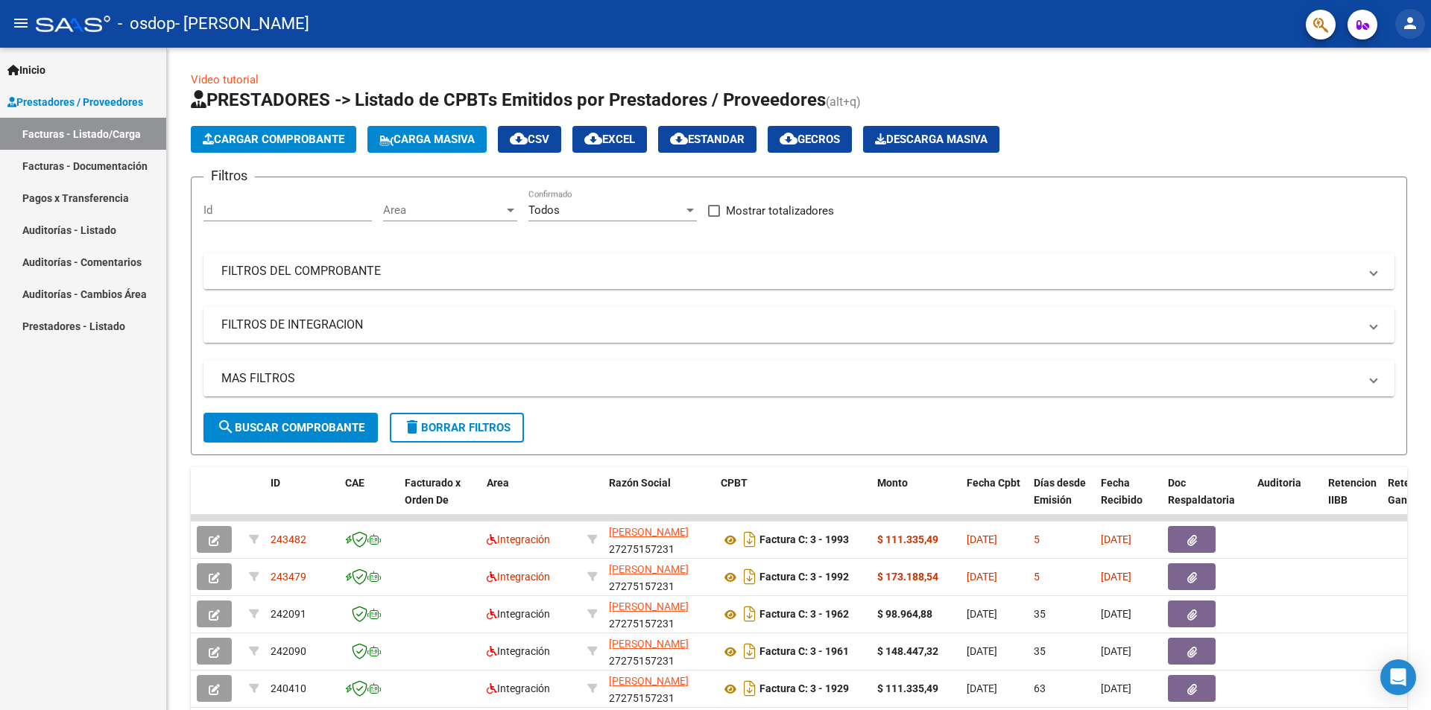
click at [1413, 22] on mat-icon "person" at bounding box center [1410, 23] width 18 height 18
click at [1402, 101] on button "exit_to_app Salir" at bounding box center [1379, 98] width 91 height 36
